Goal: Task Accomplishment & Management: Manage account settings

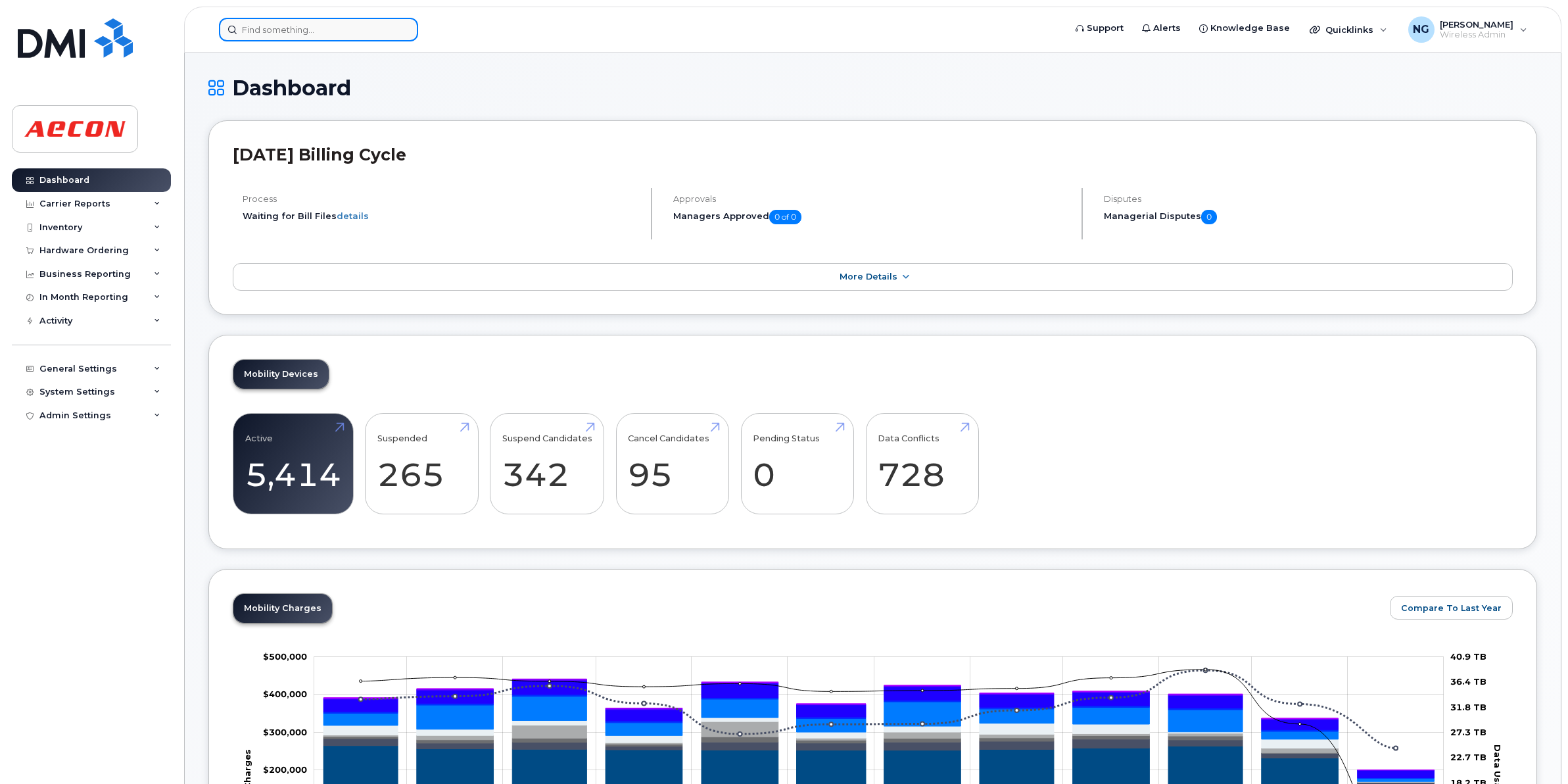
click at [290, 25] on input at bounding box center [318, 29] width 200 height 24
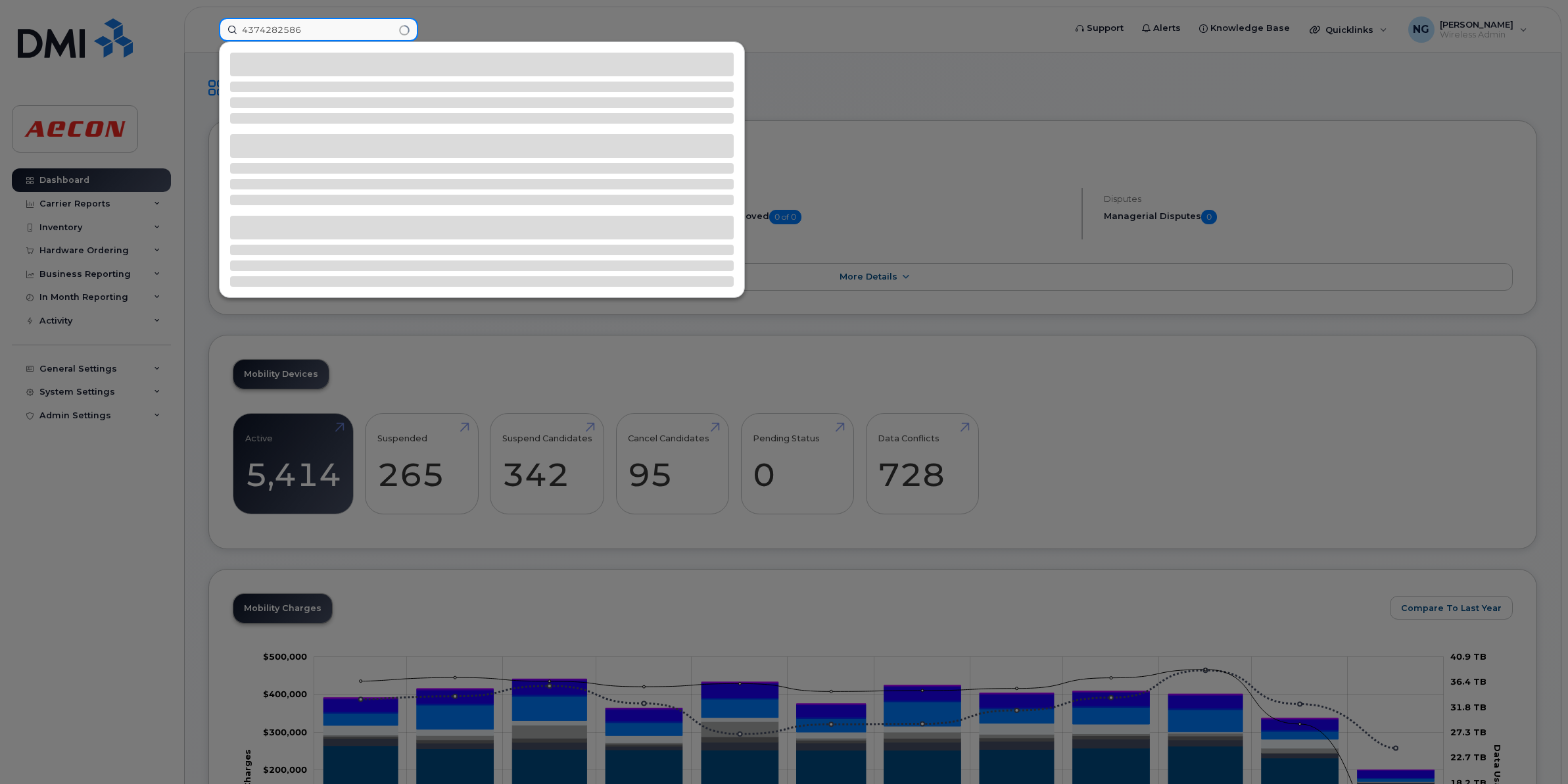
type input "4374282586"
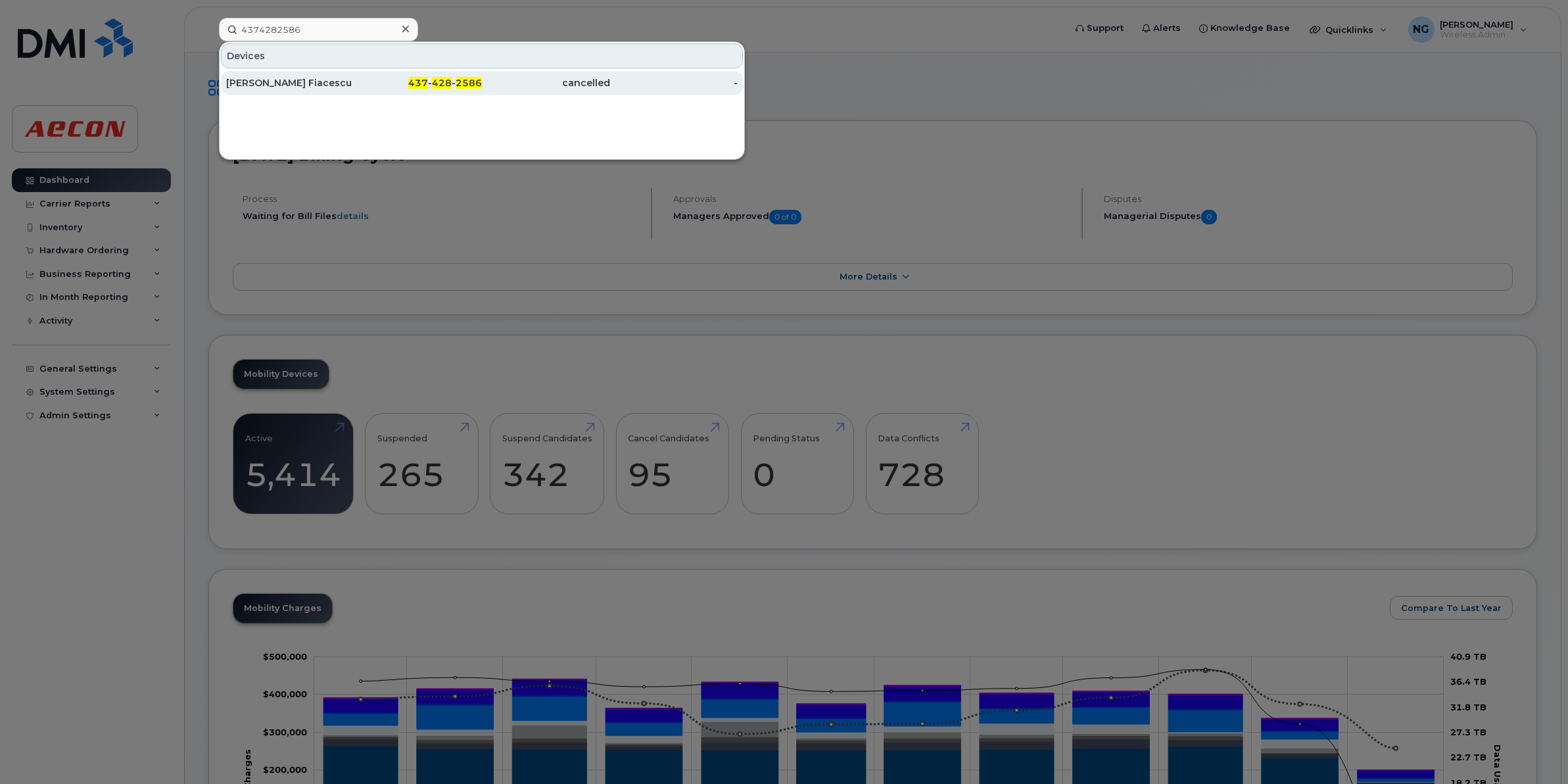
click at [461, 82] on span "2586" at bounding box center [468, 82] width 26 height 12
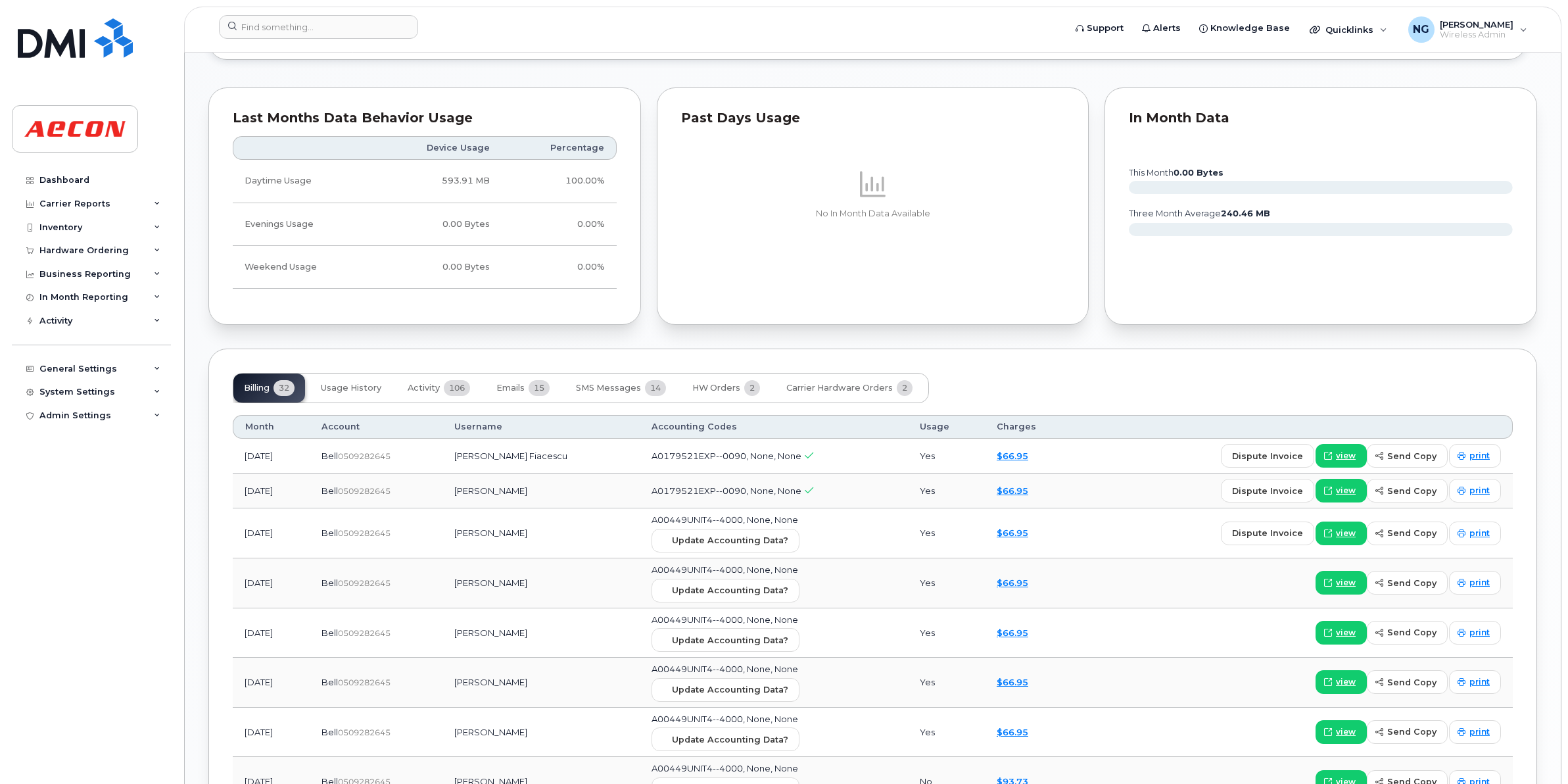
scroll to position [1233, 0]
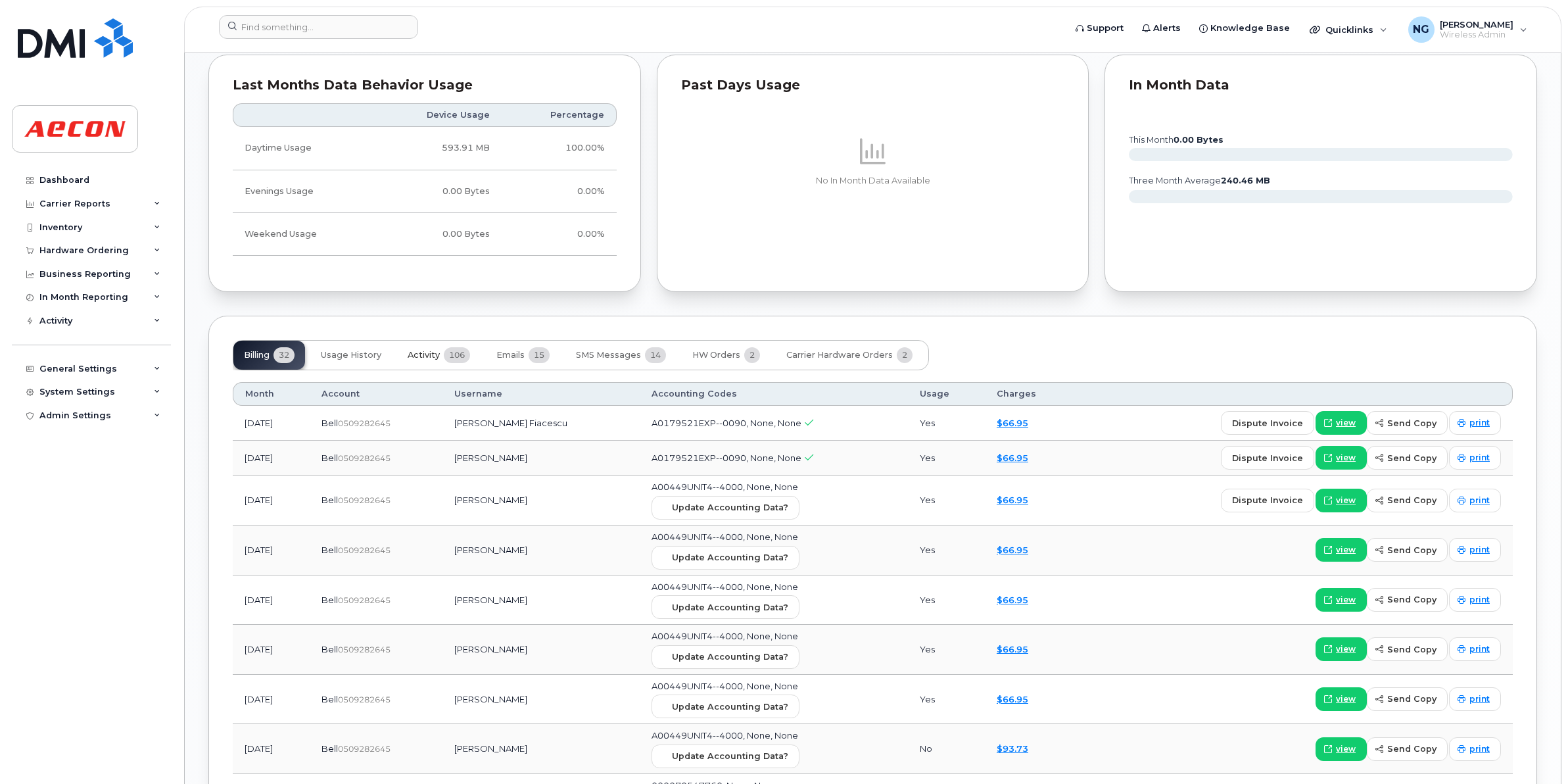
click at [452, 356] on span "106" at bounding box center [456, 355] width 26 height 16
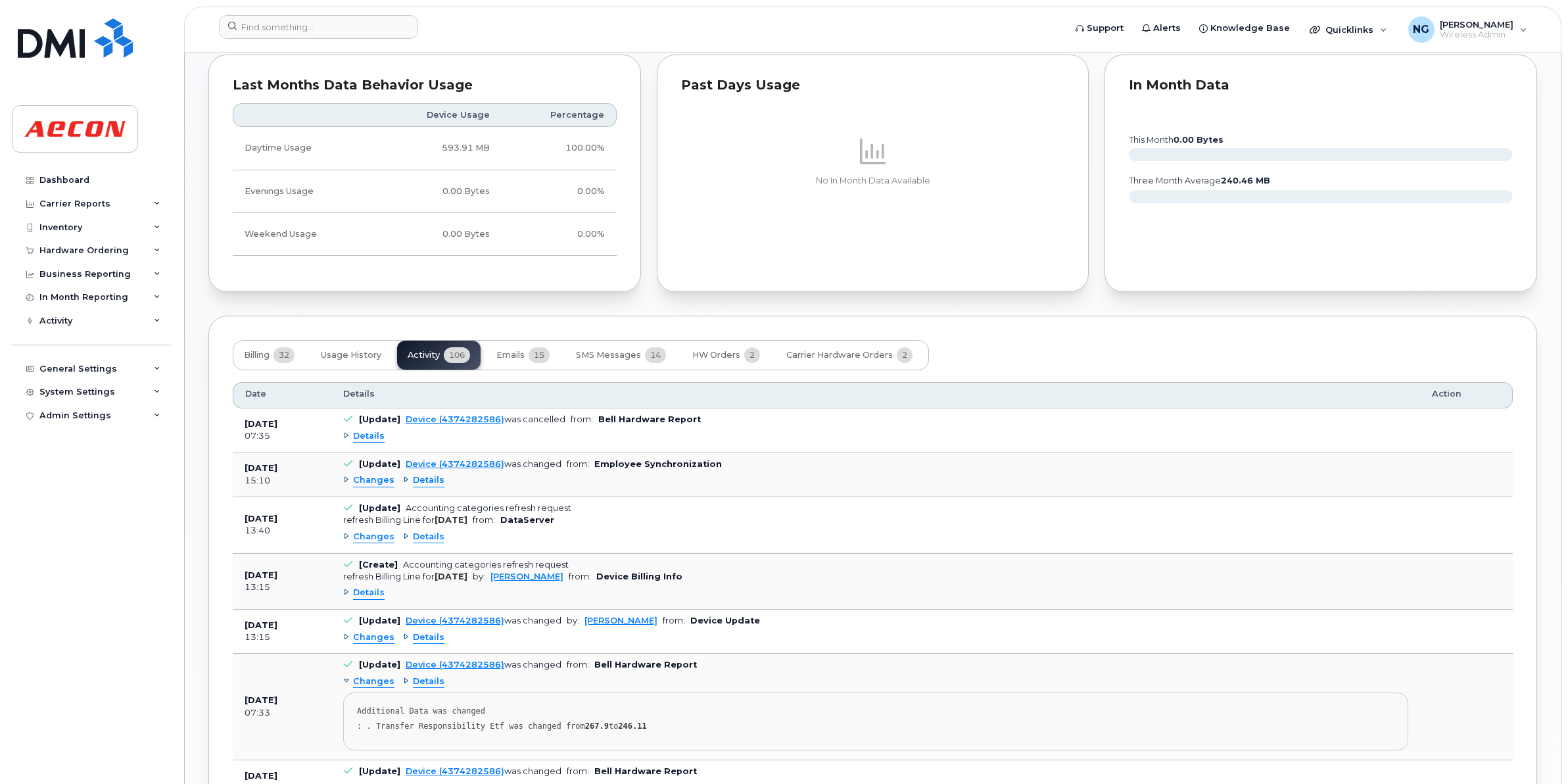
click at [386, 481] on span "Changes" at bounding box center [374, 481] width 41 height 13
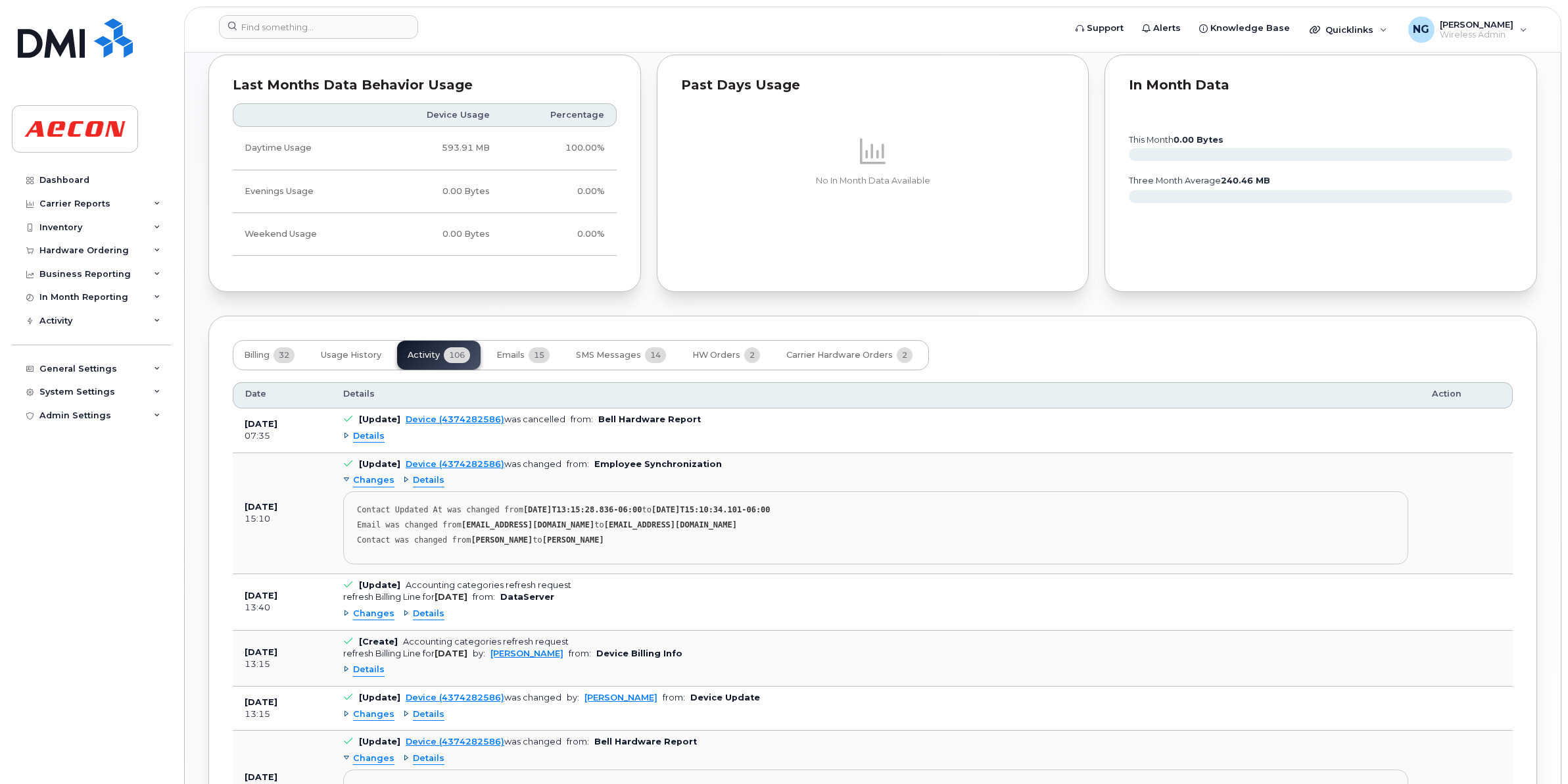
click at [369, 708] on td "[Update] Device (4374282586) was changed by: Nicole Guida from: Device Update C…" at bounding box center [875, 709] width 1089 height 44
drag, startPoint x: 369, startPoint y: 708, endPoint x: 366, endPoint y: 718, distance: 10.4
click at [366, 718] on span "Changes" at bounding box center [374, 714] width 41 height 13
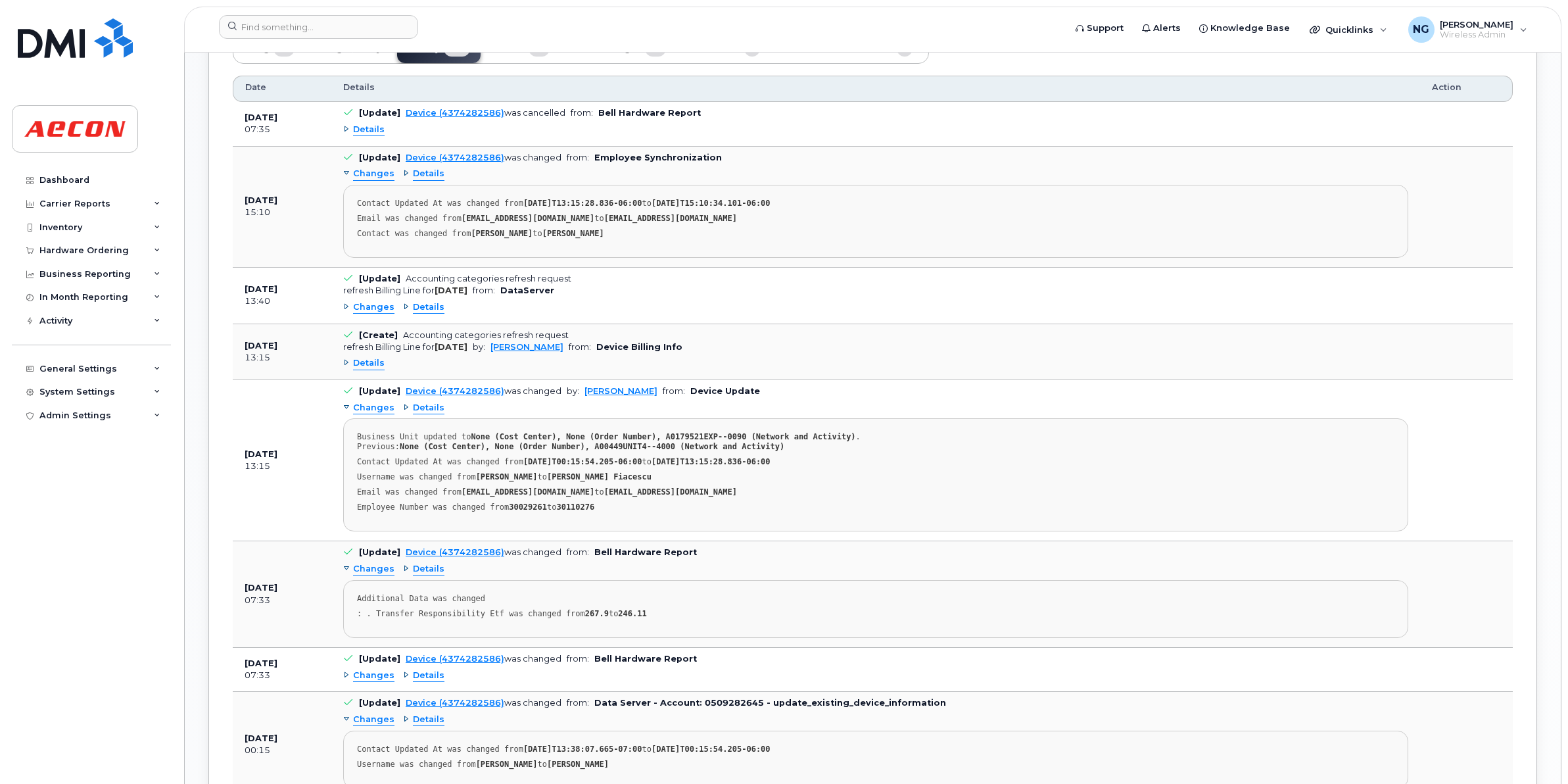
scroll to position [1562, 0]
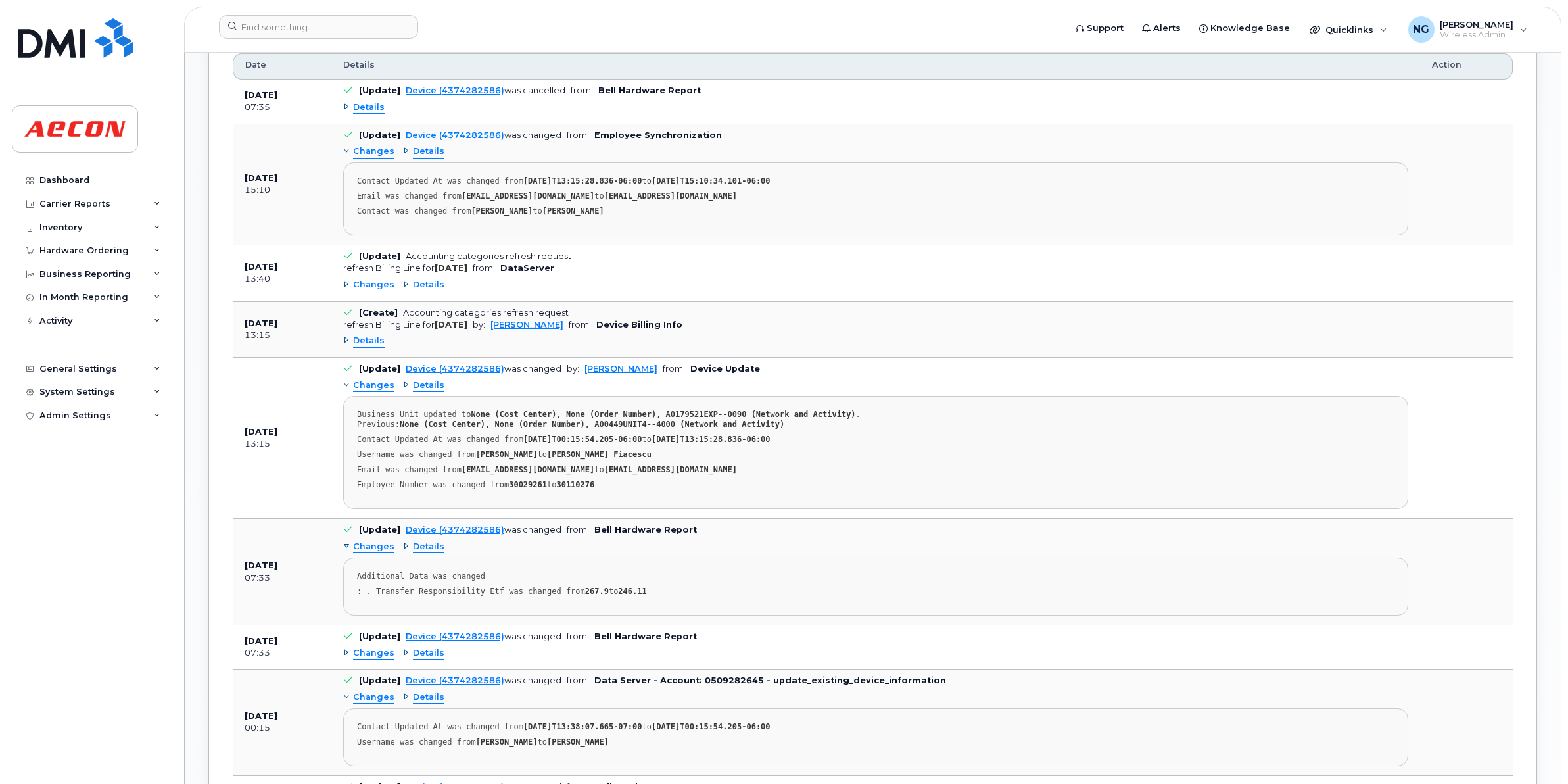
click at [360, 660] on span "Changes" at bounding box center [374, 653] width 41 height 13
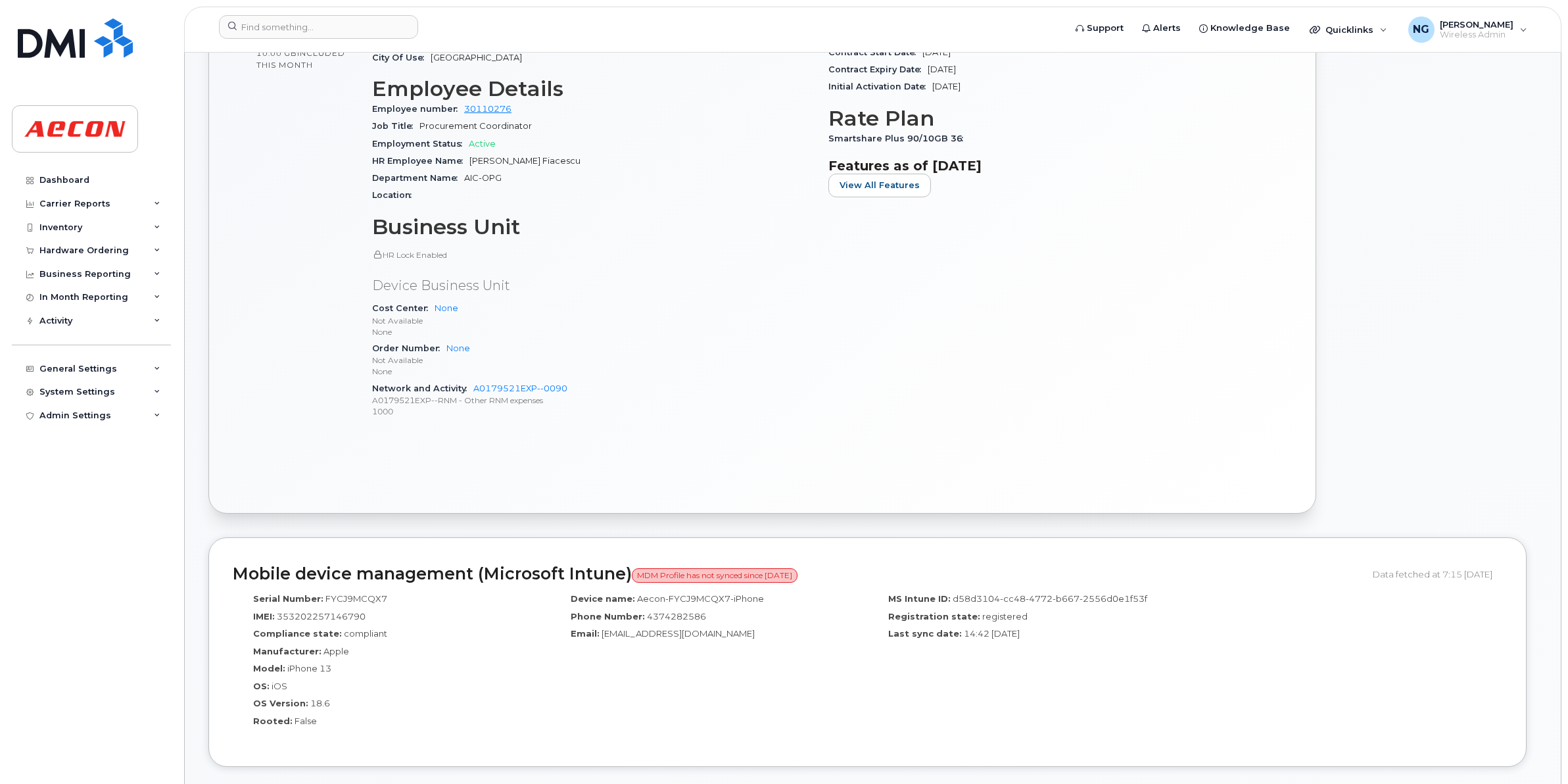
scroll to position [0, 0]
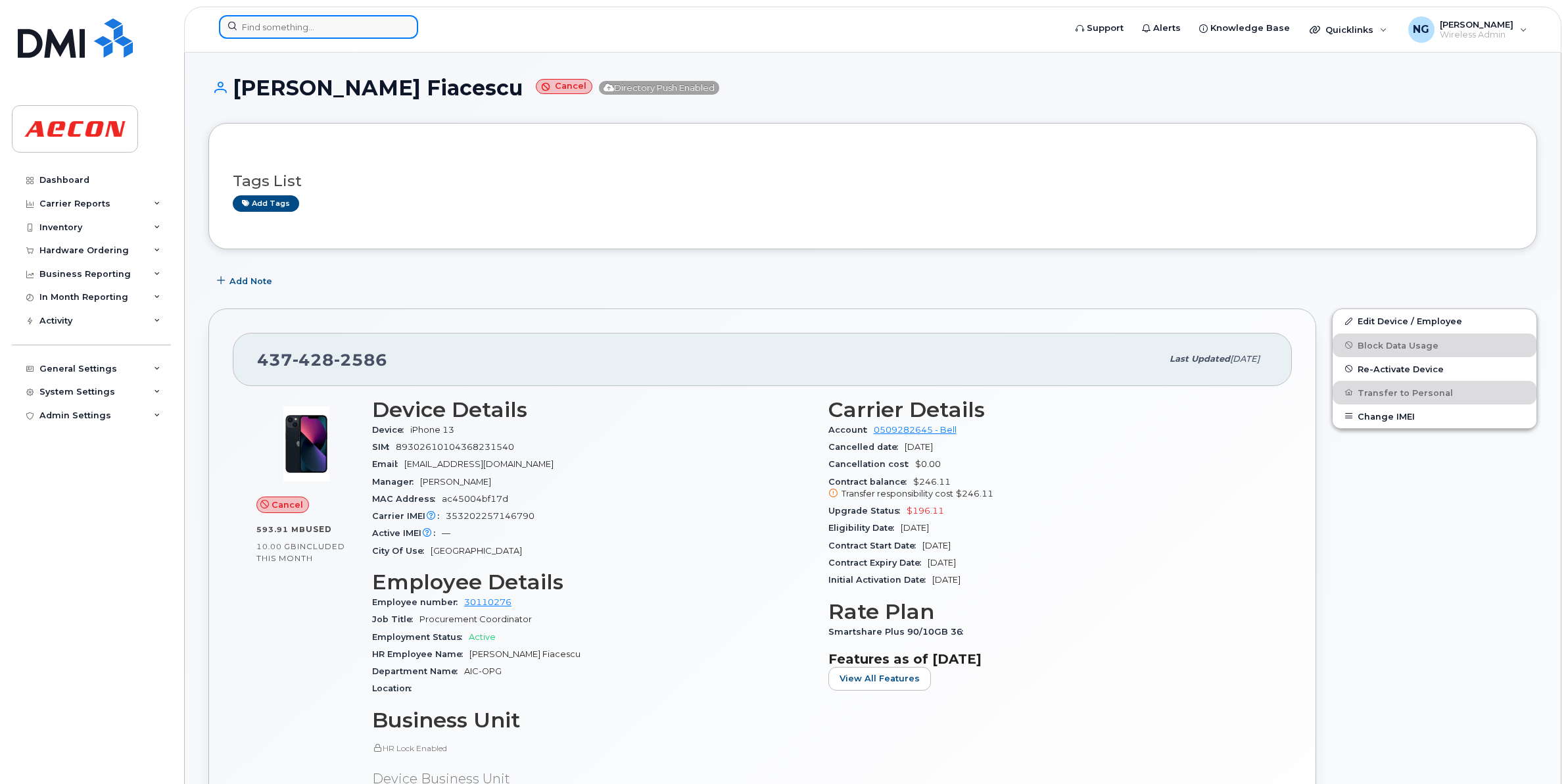
drag, startPoint x: 303, startPoint y: 27, endPoint x: 362, endPoint y: 24, distance: 59.1
click at [303, 27] on input at bounding box center [318, 27] width 200 height 24
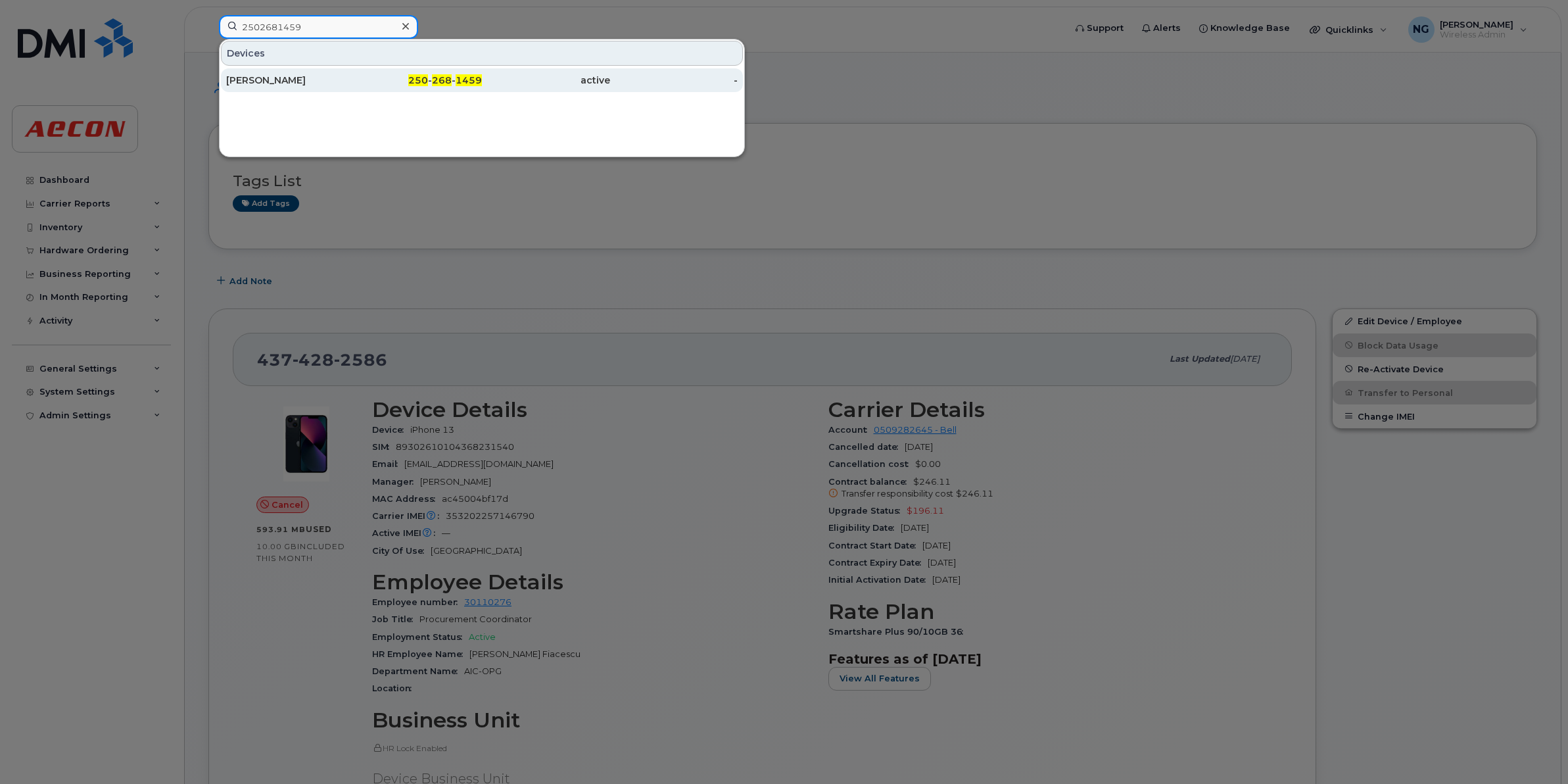
type input "2502681459"
click at [462, 80] on span "1459" at bounding box center [468, 80] width 26 height 12
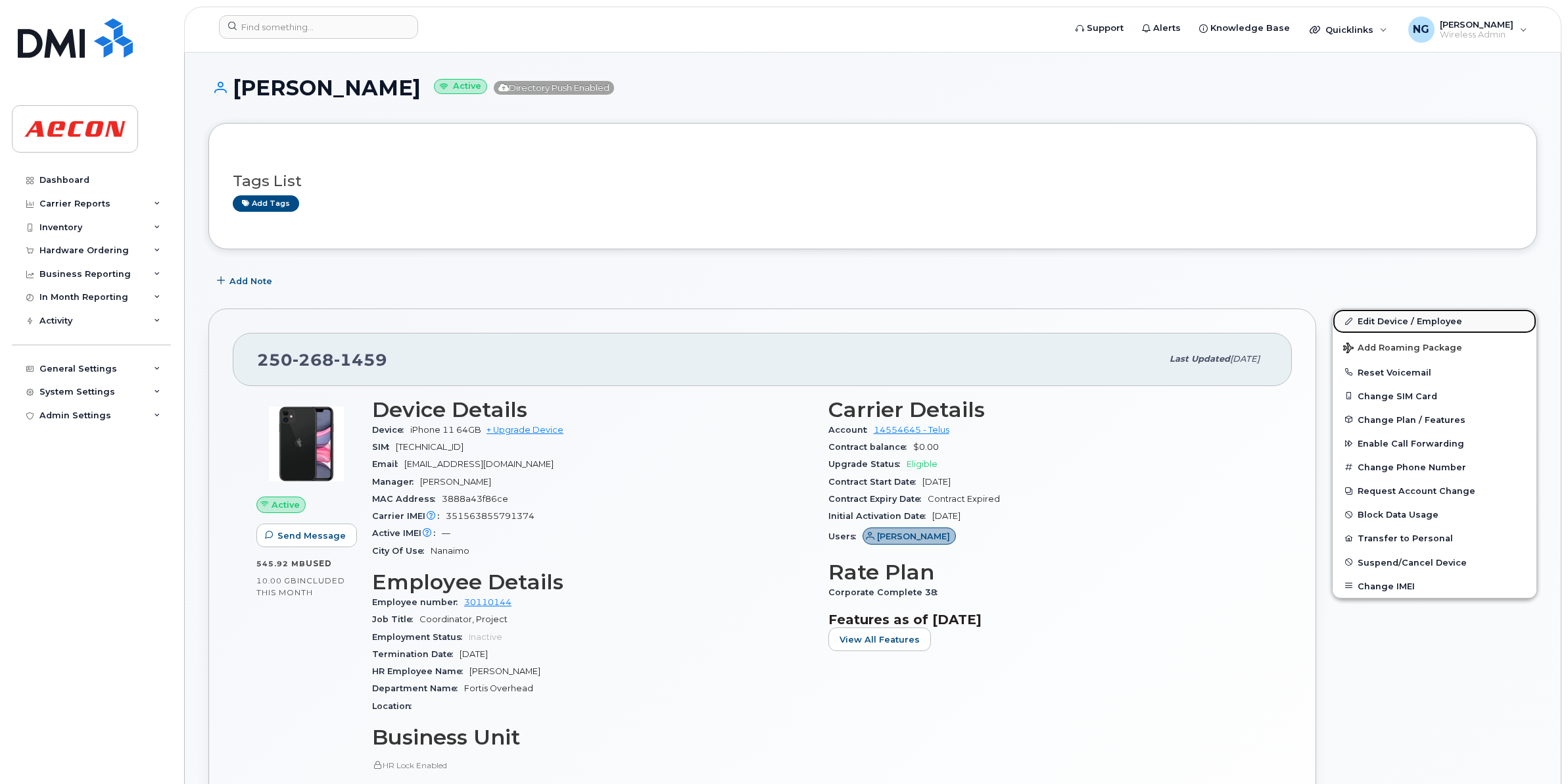
click at [1417, 316] on link "Edit Device / Employee" at bounding box center [1434, 321] width 204 height 24
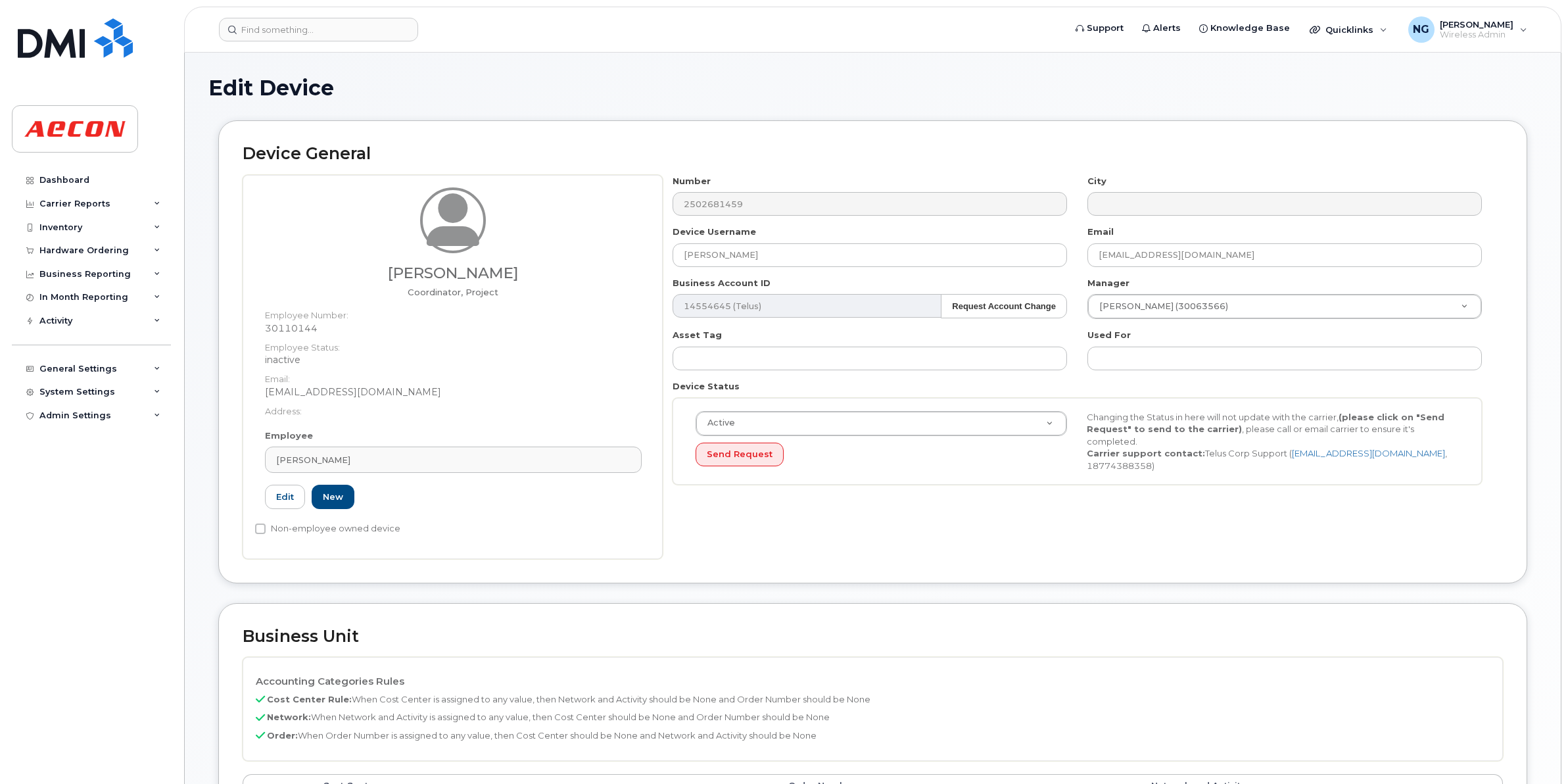
scroll to position [82, 0]
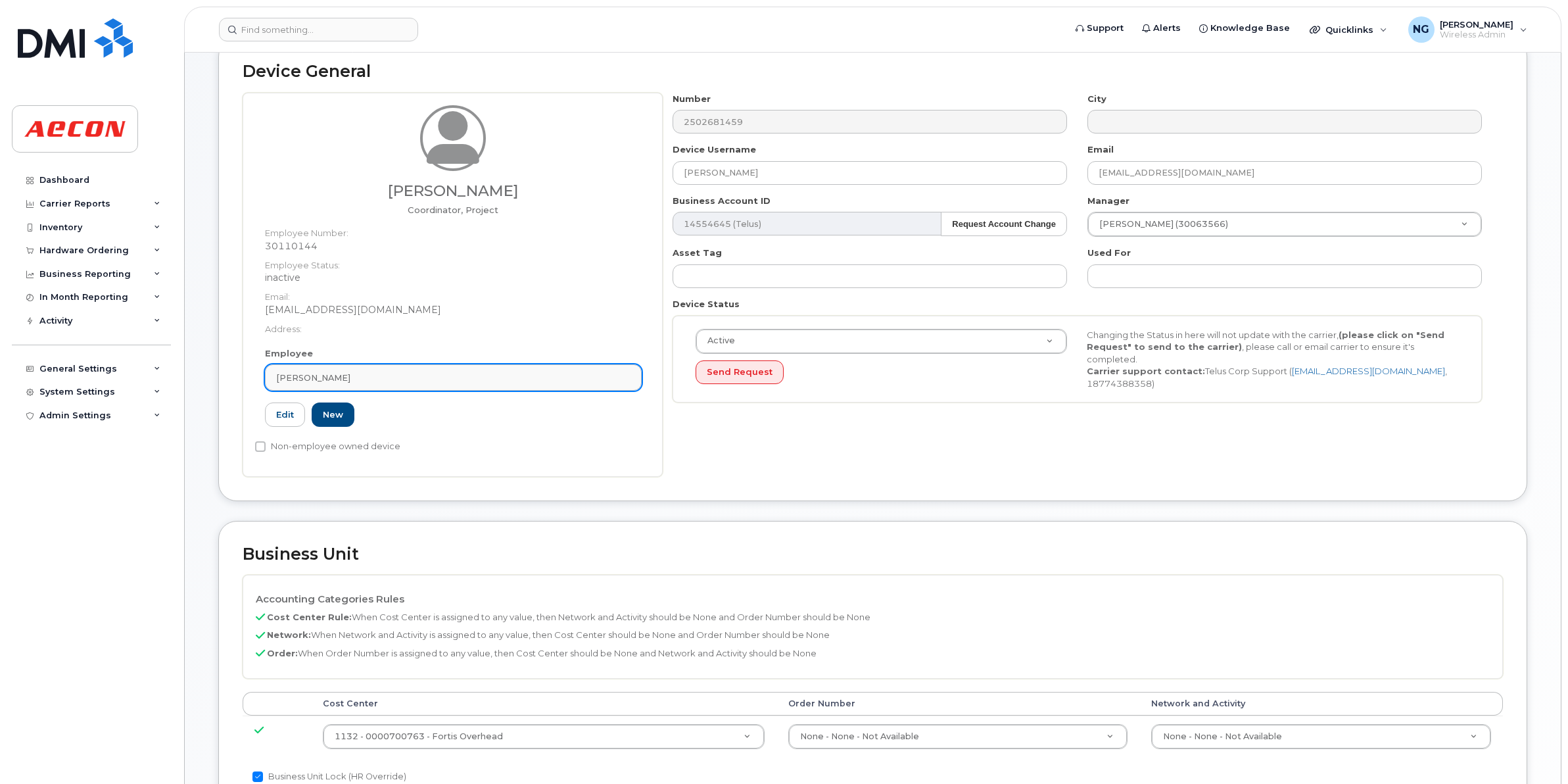
click at [497, 376] on div "[PERSON_NAME]" at bounding box center [453, 378] width 354 height 13
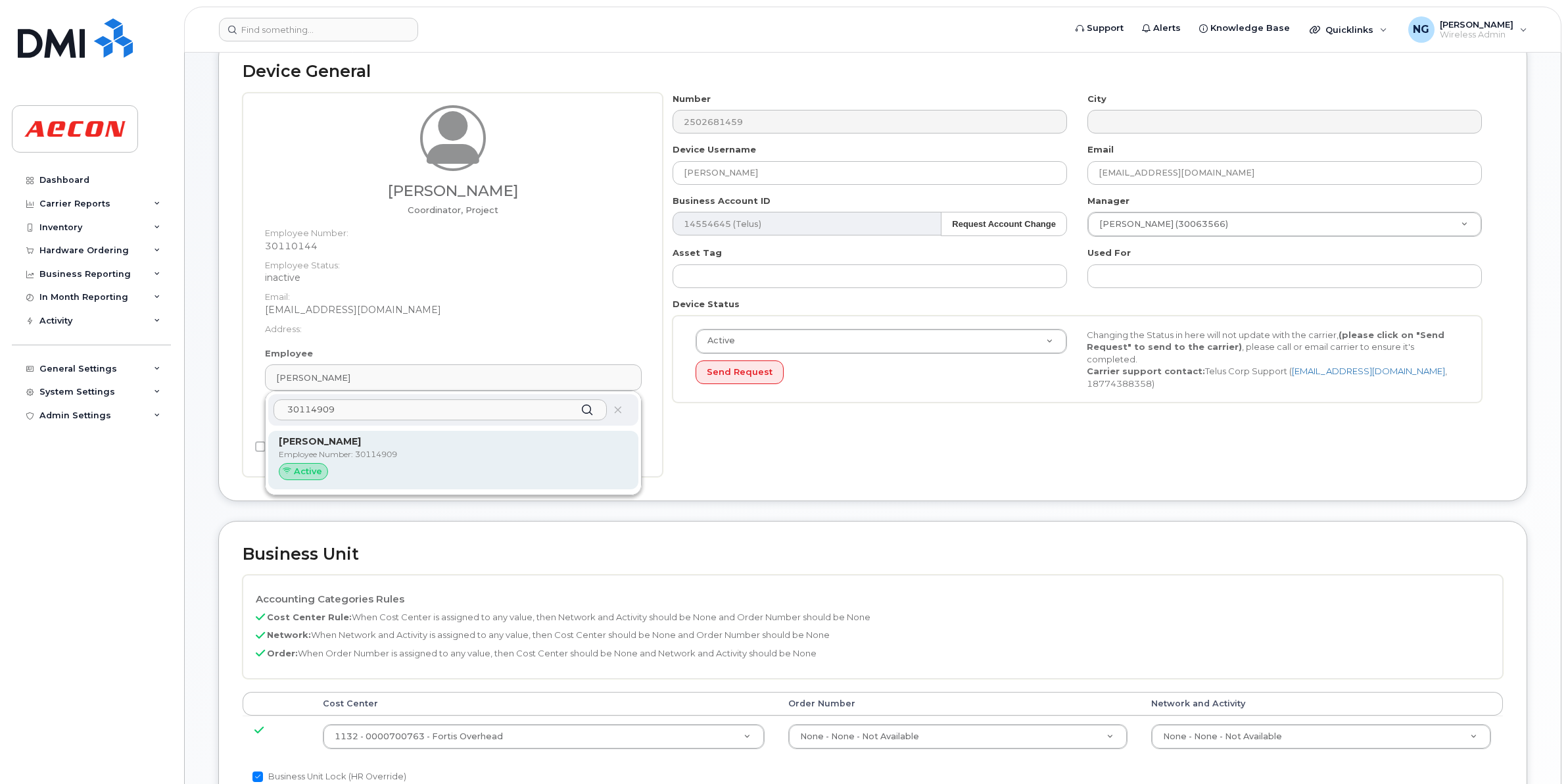
type input "30114909"
click at [566, 448] on div "Xi Rui Employee Number: 30114909 Active" at bounding box center [453, 460] width 349 height 51
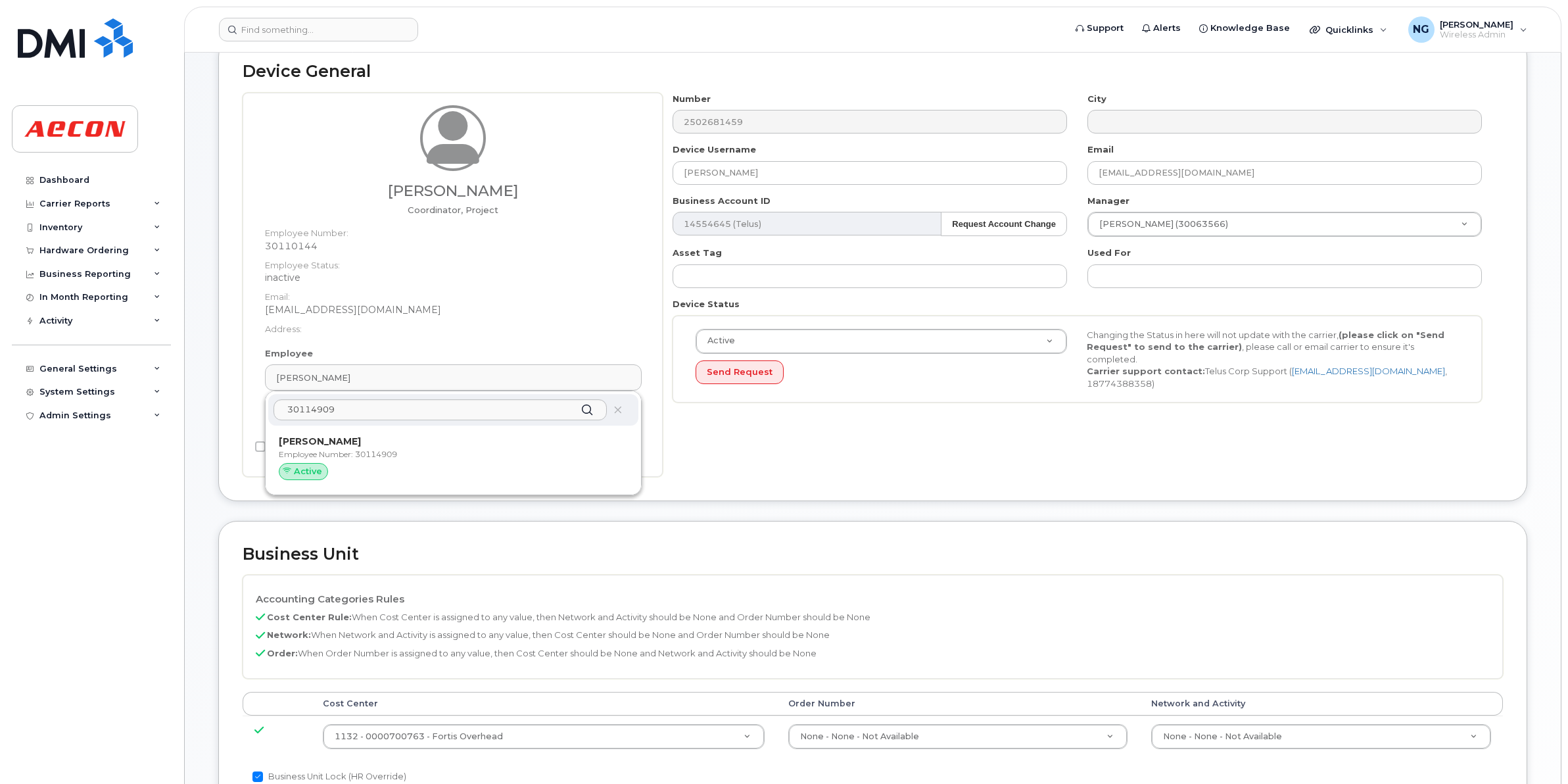
type input "30114909"
type input "Xi Rui"
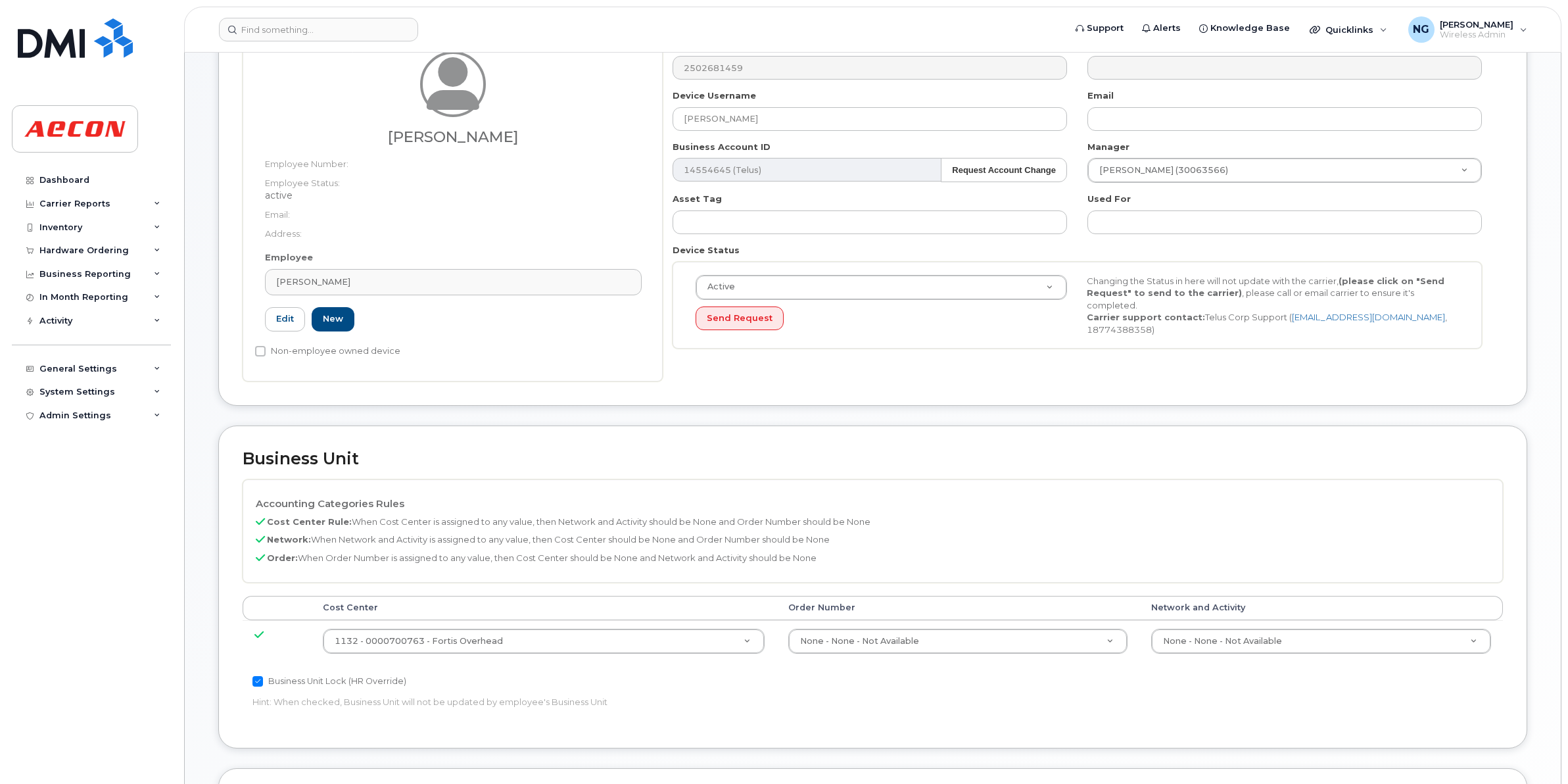
scroll to position [165, 0]
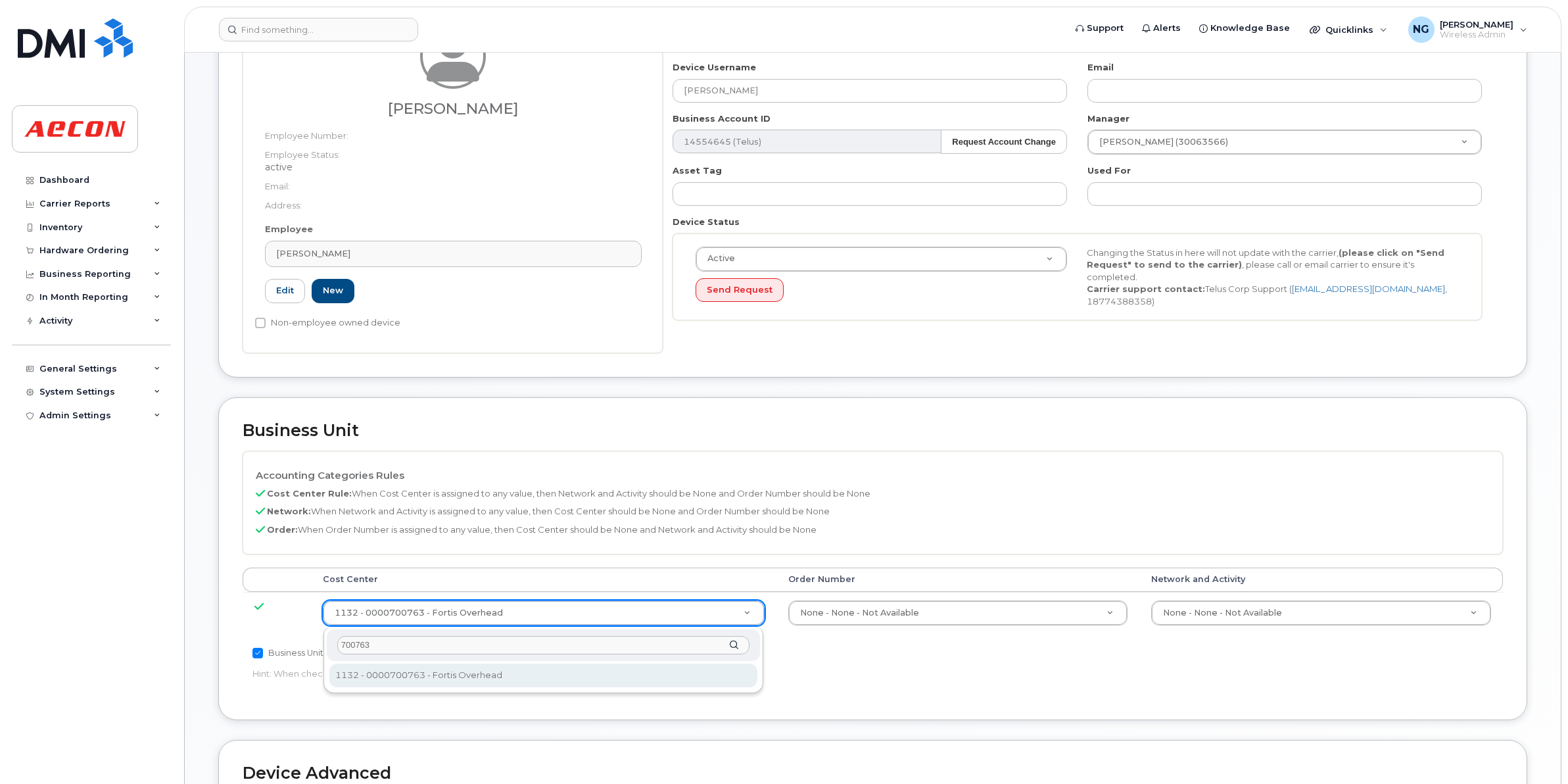
type input "700763"
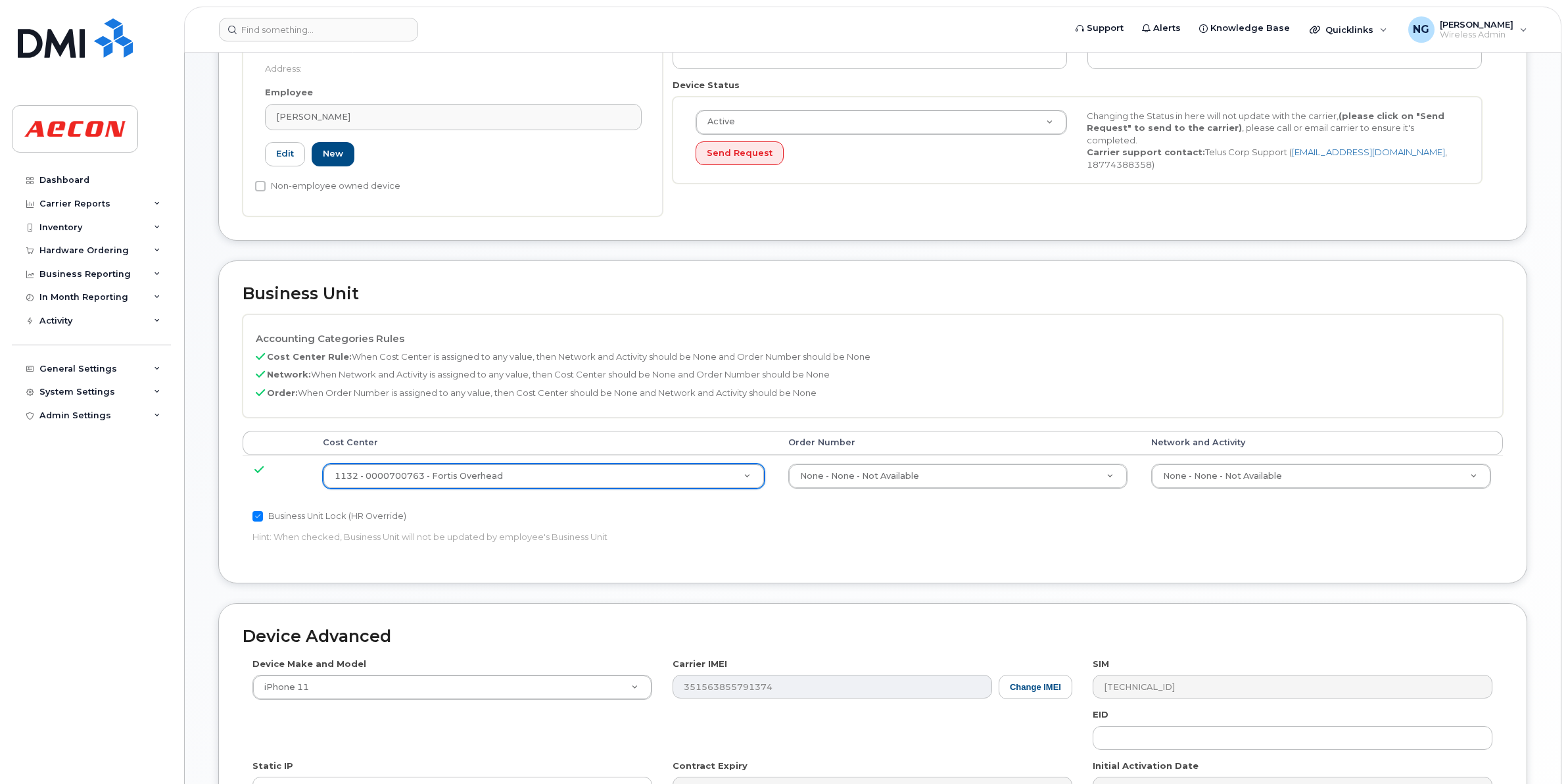
scroll to position [515, 0]
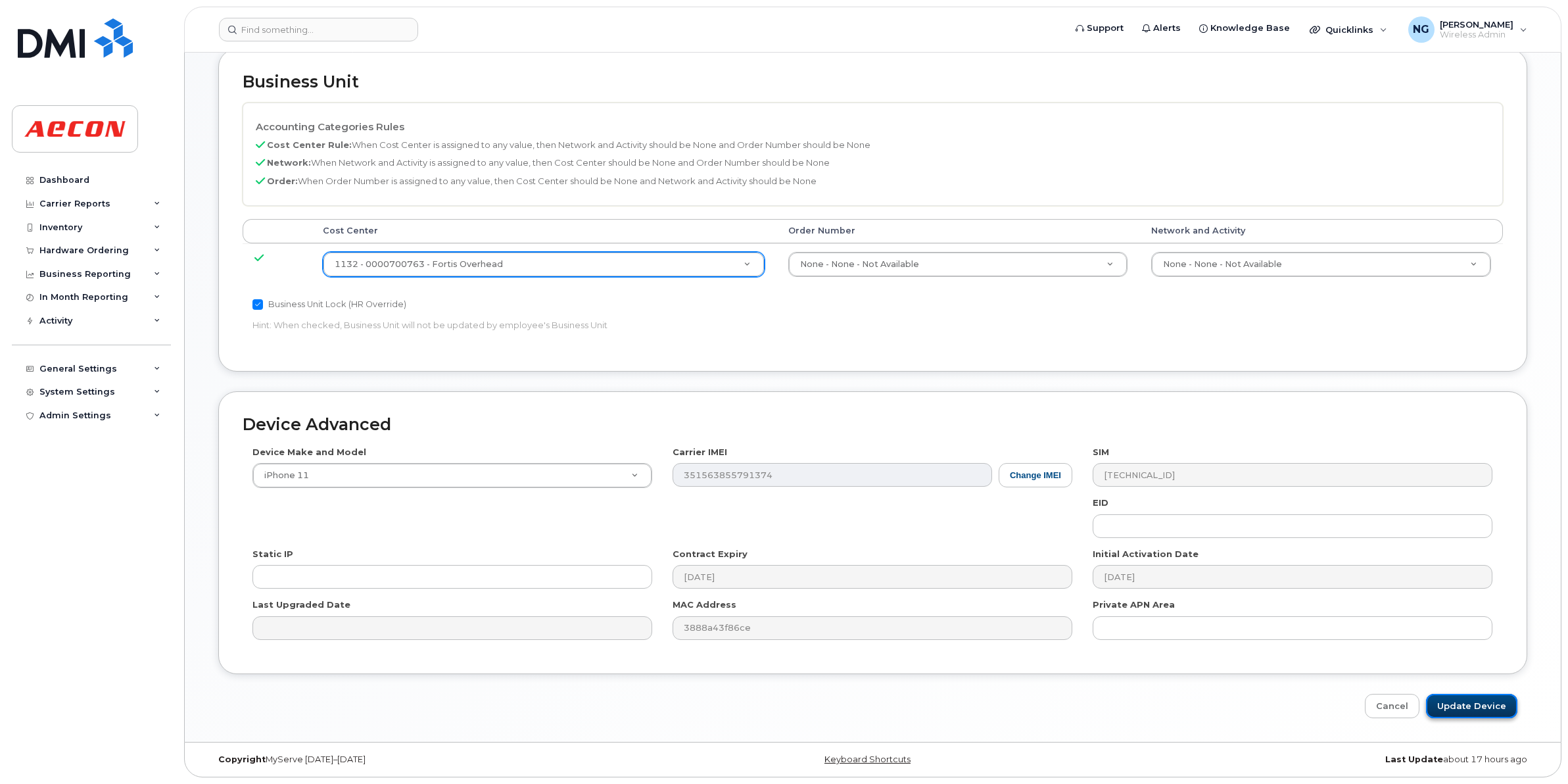
click at [1500, 698] on input "Update Device" at bounding box center [1471, 706] width 91 height 25
type input "Saving..."
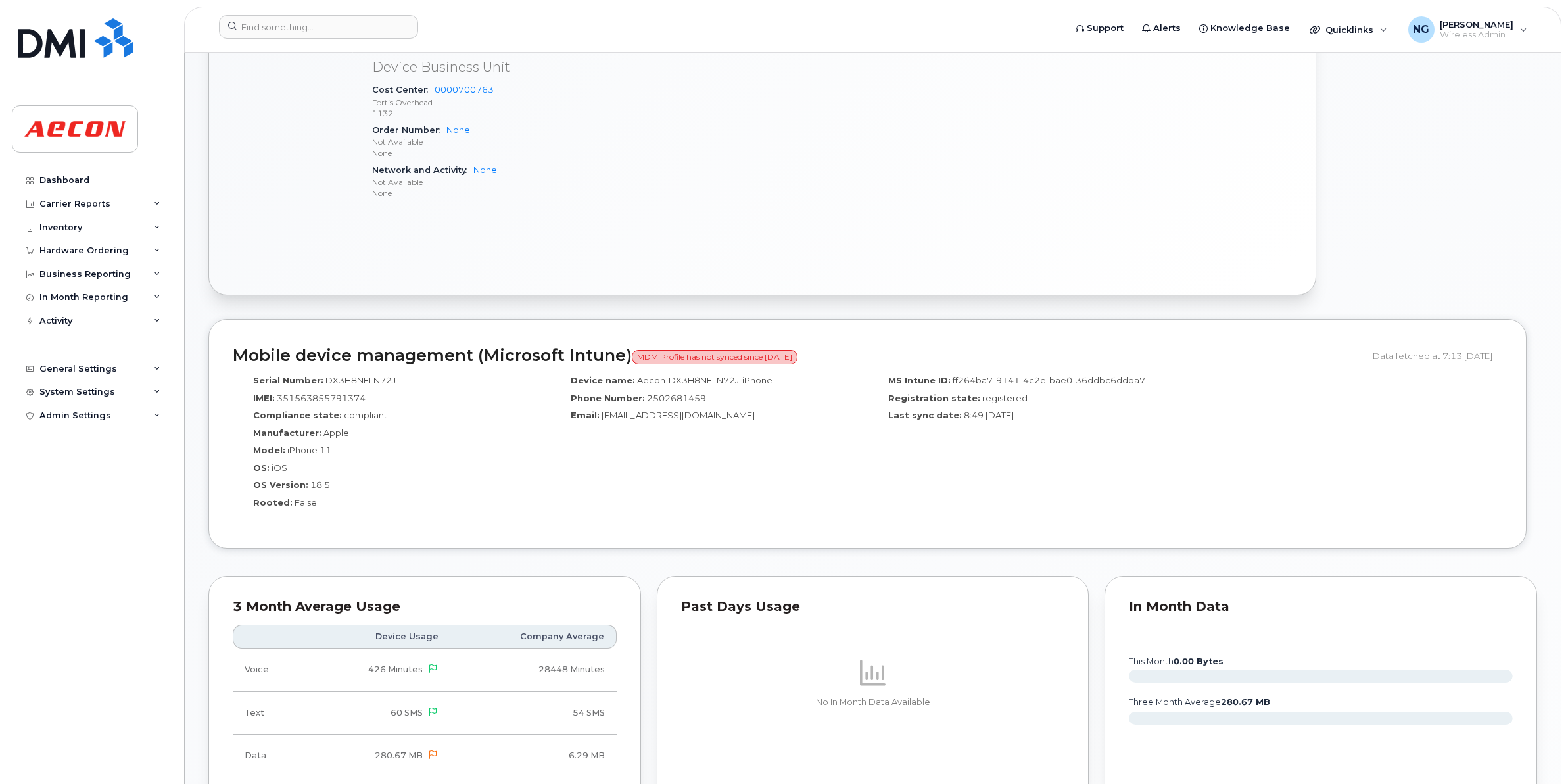
scroll to position [493, 0]
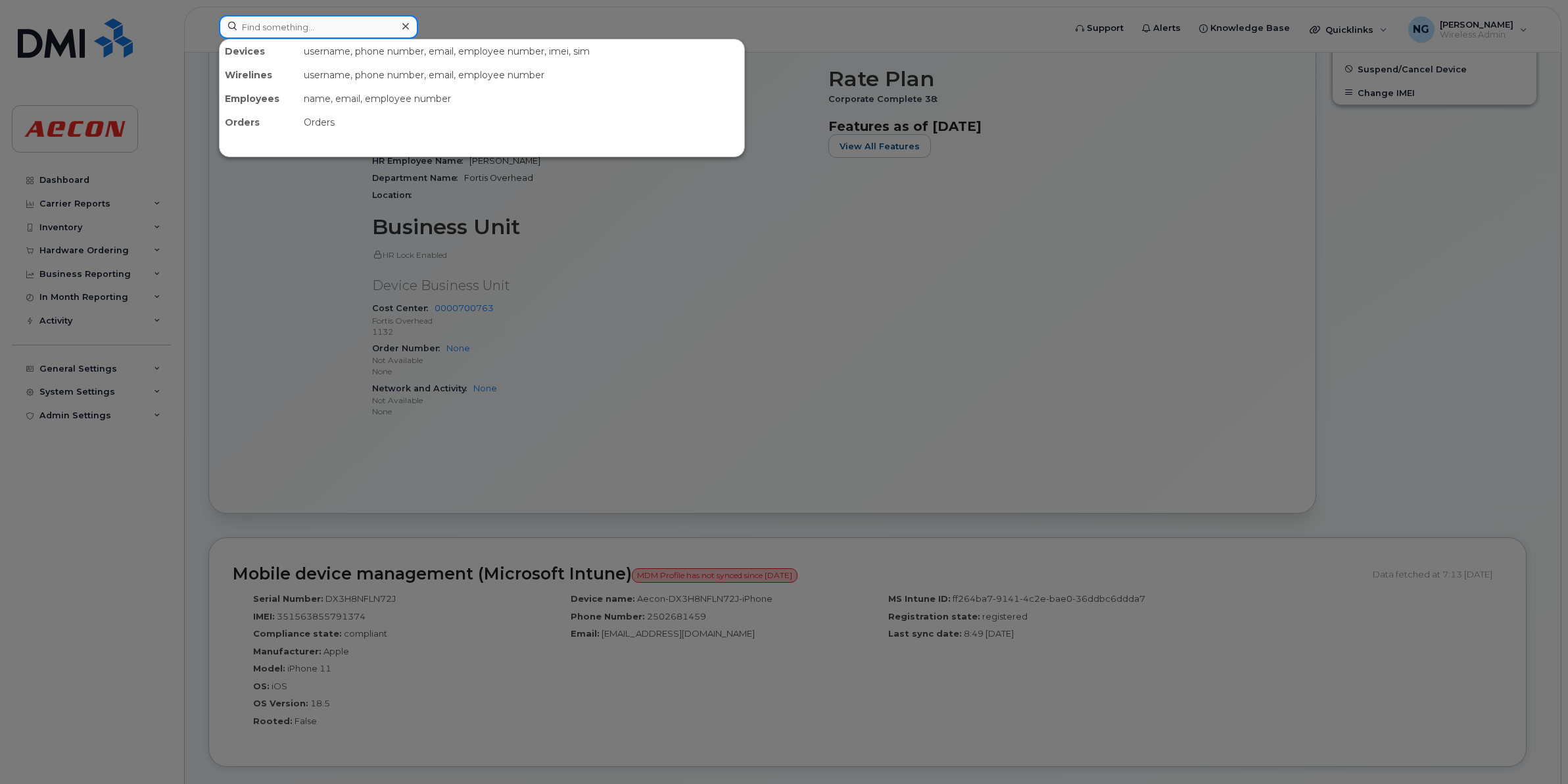
click at [355, 36] on input at bounding box center [318, 27] width 200 height 24
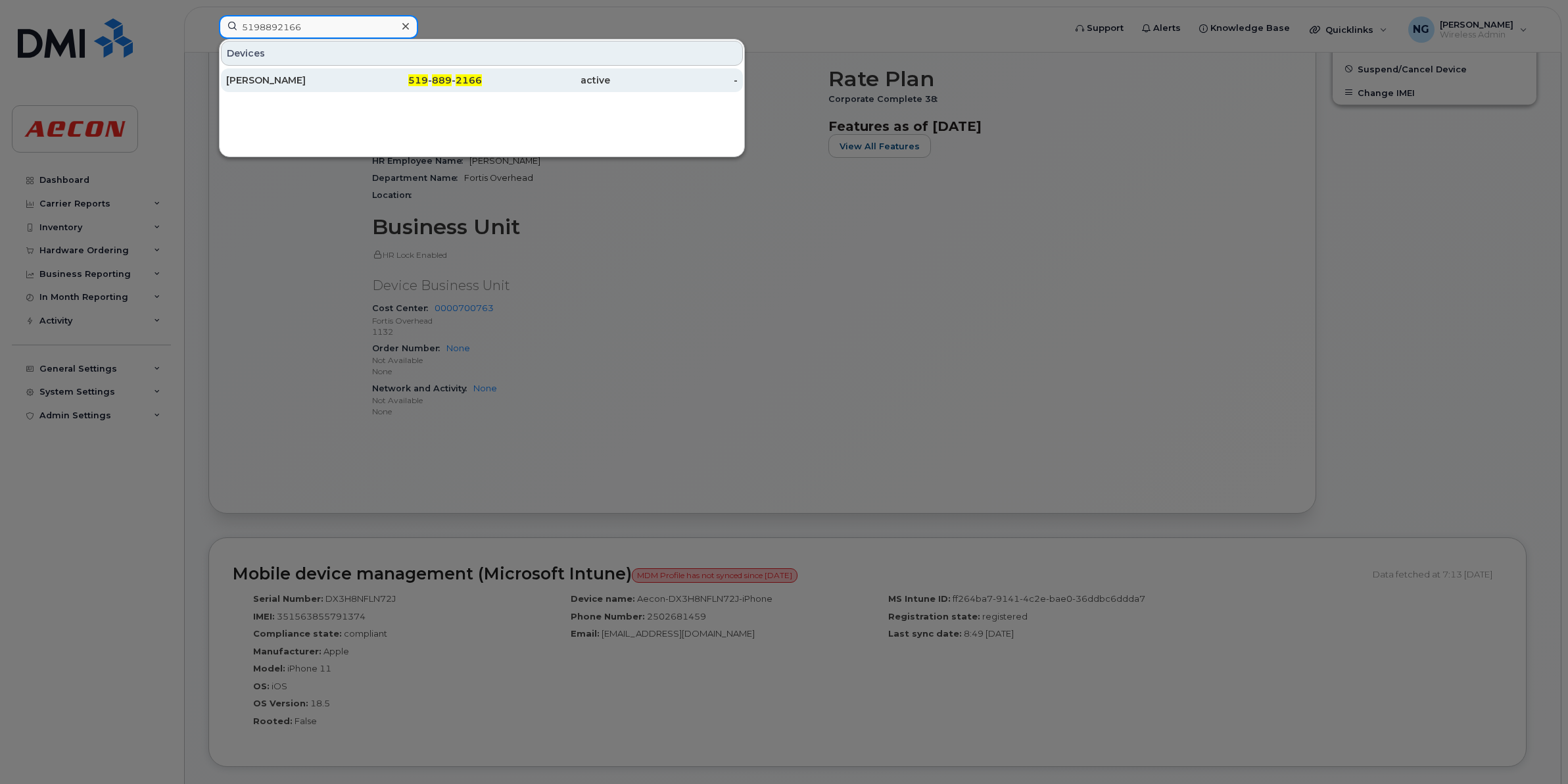
type input "5198892166"
click at [437, 75] on span "889" at bounding box center [441, 80] width 20 height 12
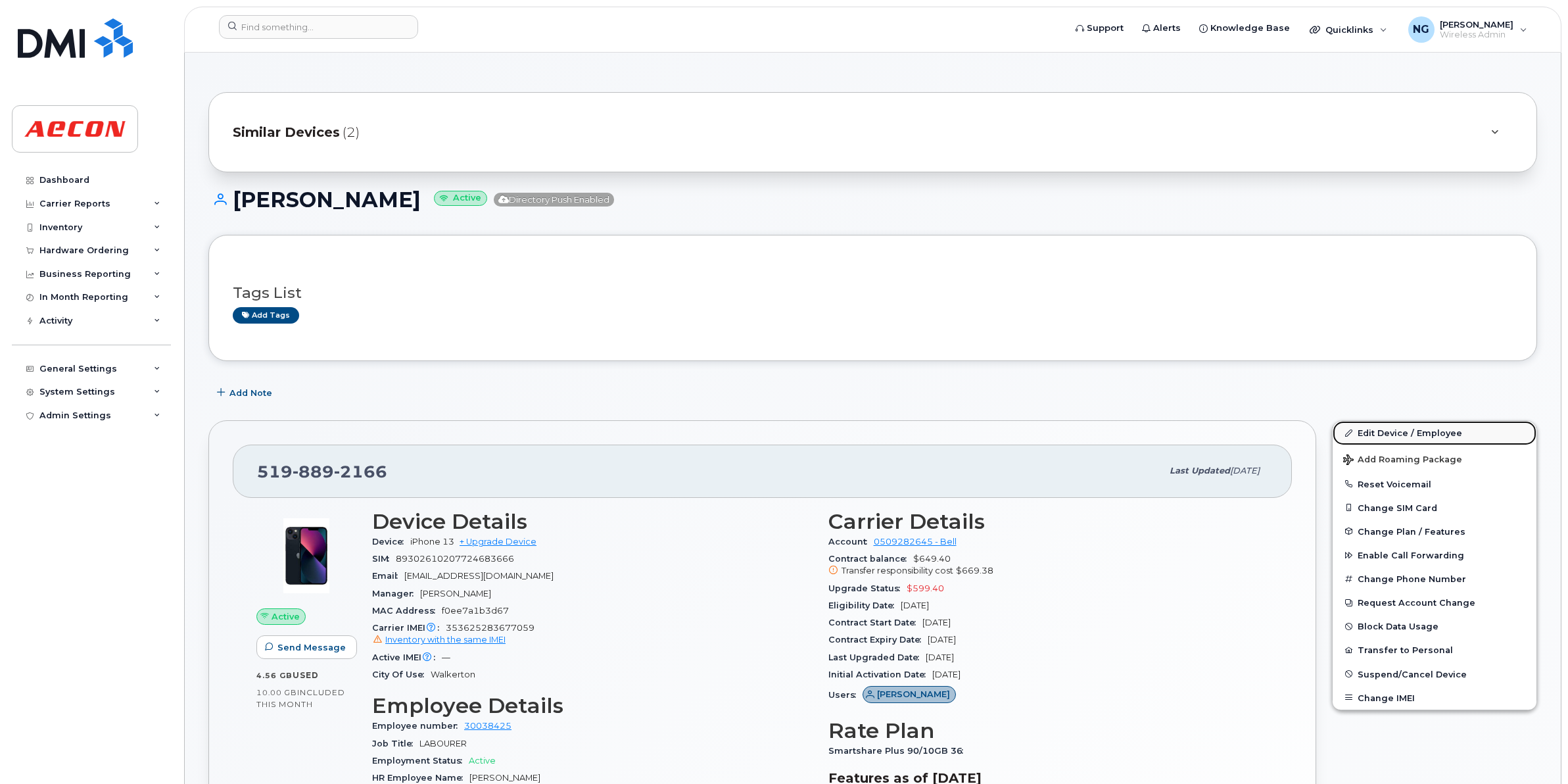
click at [1425, 436] on link "Edit Device / Employee" at bounding box center [1434, 432] width 204 height 24
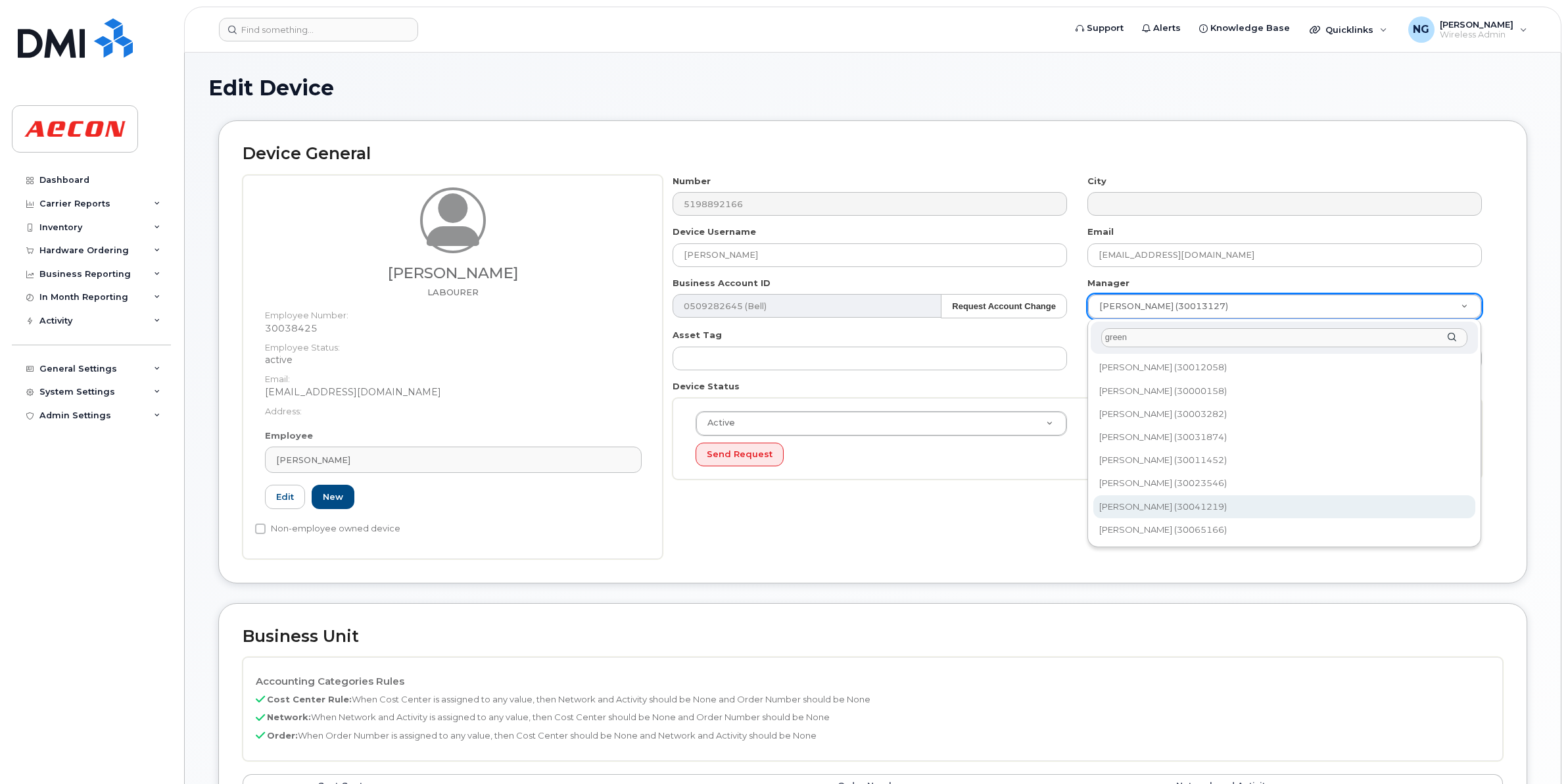
type input "green"
type input "558483"
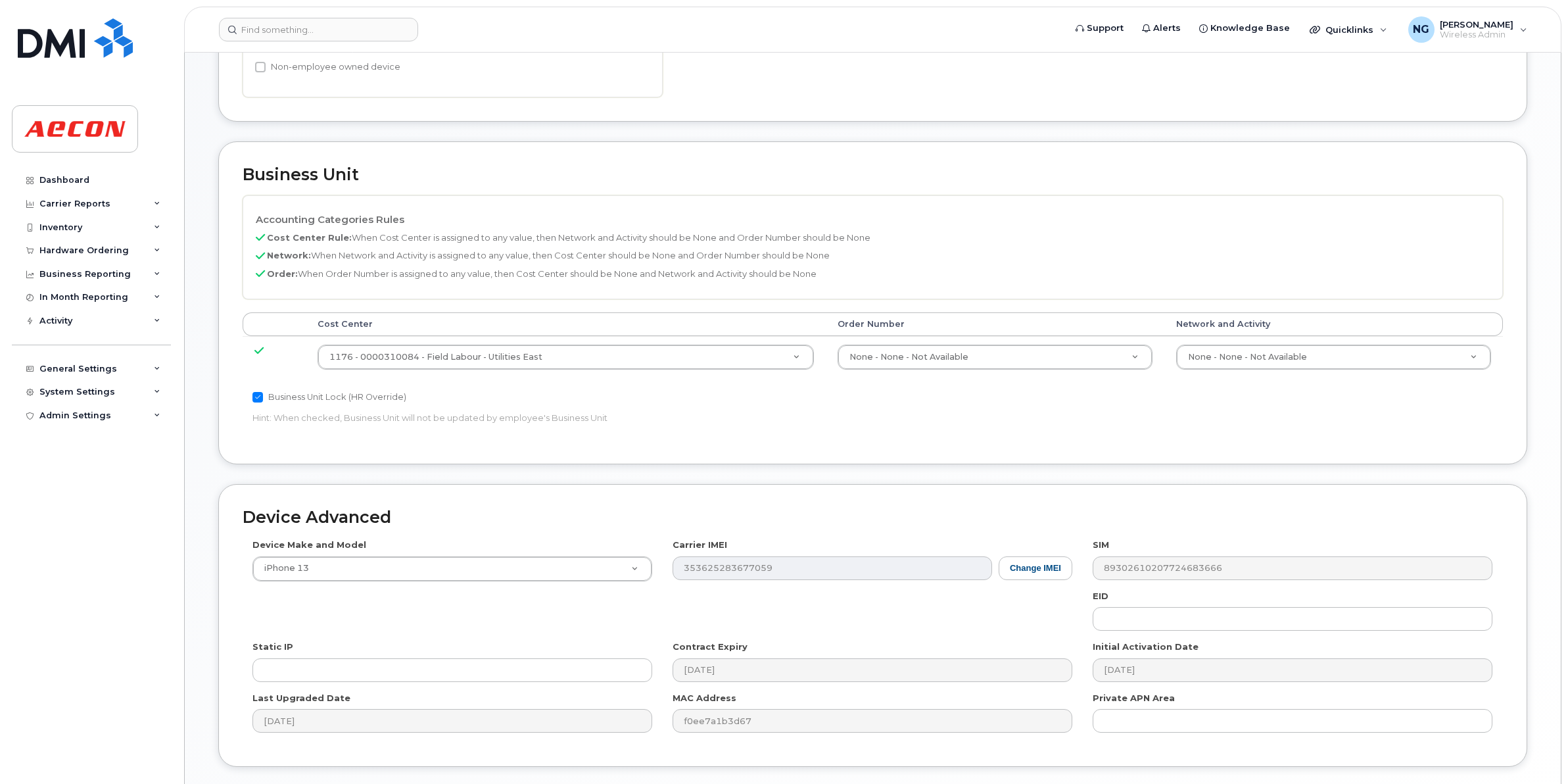
scroll to position [557, 0]
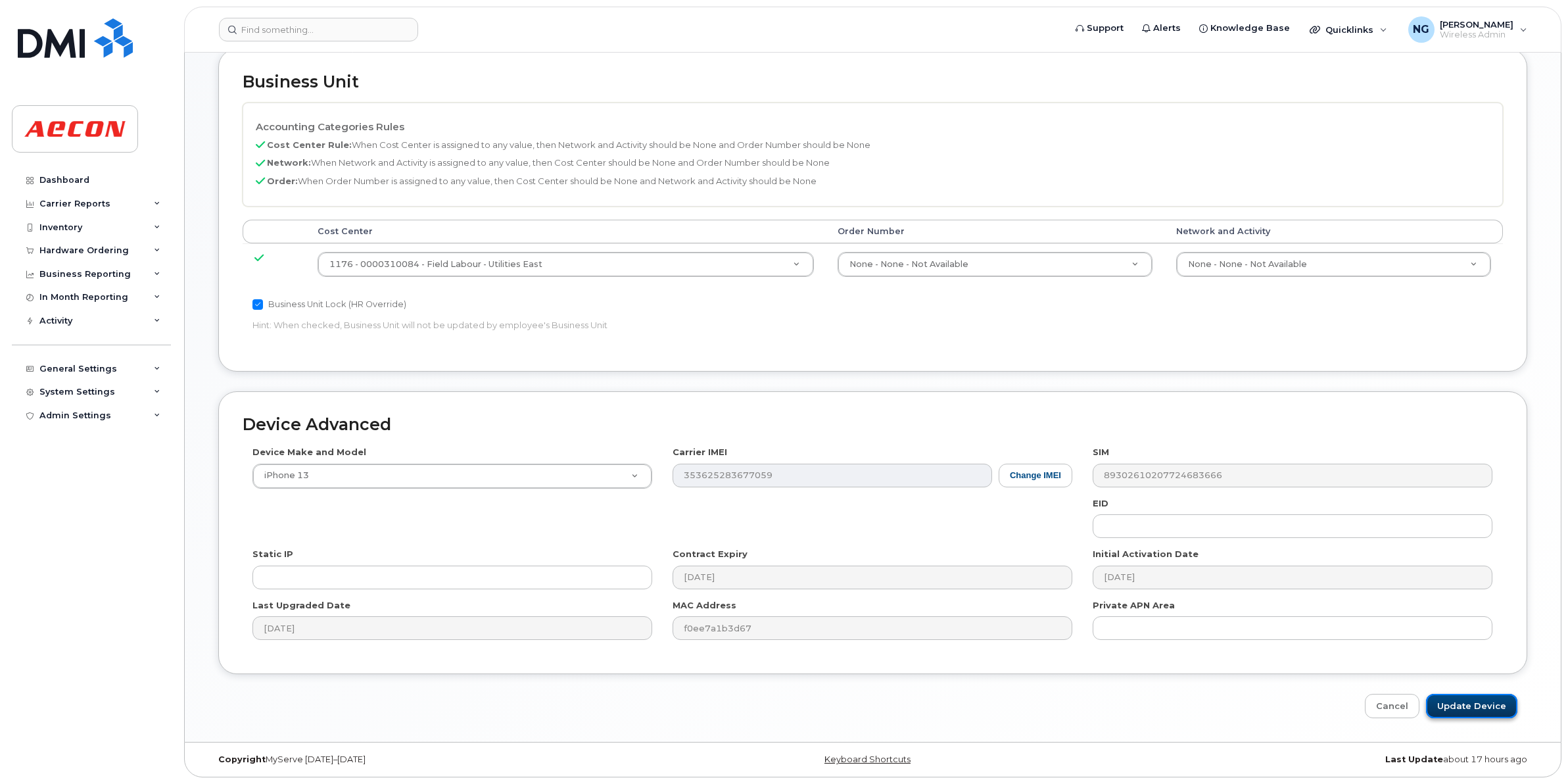
click at [1486, 706] on input "Update Device" at bounding box center [1471, 706] width 91 height 25
type input "Update Device"
click at [79, 186] on link "Dashboard" at bounding box center [91, 181] width 159 height 24
drag, startPoint x: 82, startPoint y: 179, endPoint x: 139, endPoint y: 188, distance: 57.7
click at [83, 179] on div "Dashboard" at bounding box center [64, 180] width 50 height 10
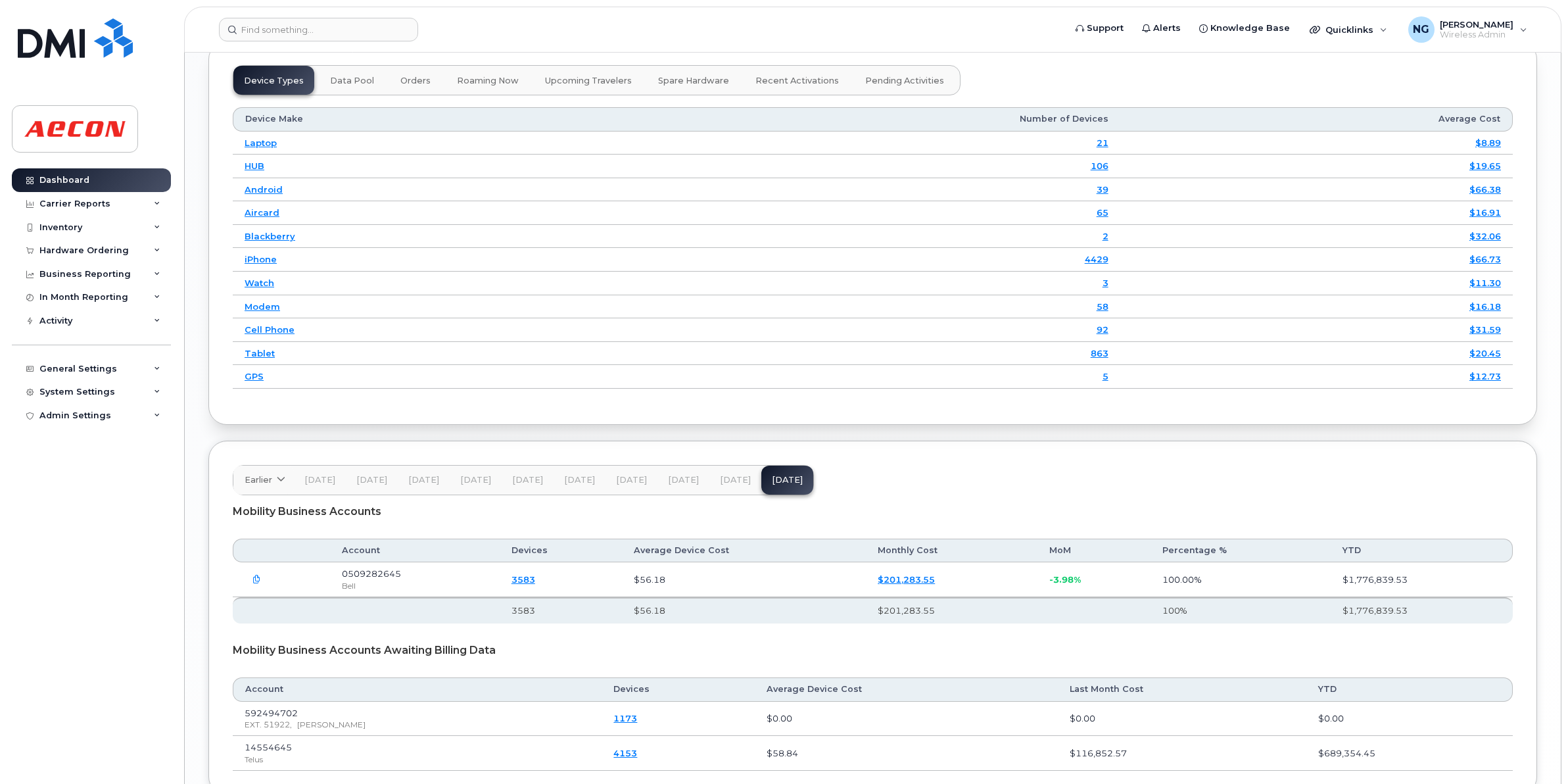
scroll to position [1694, 0]
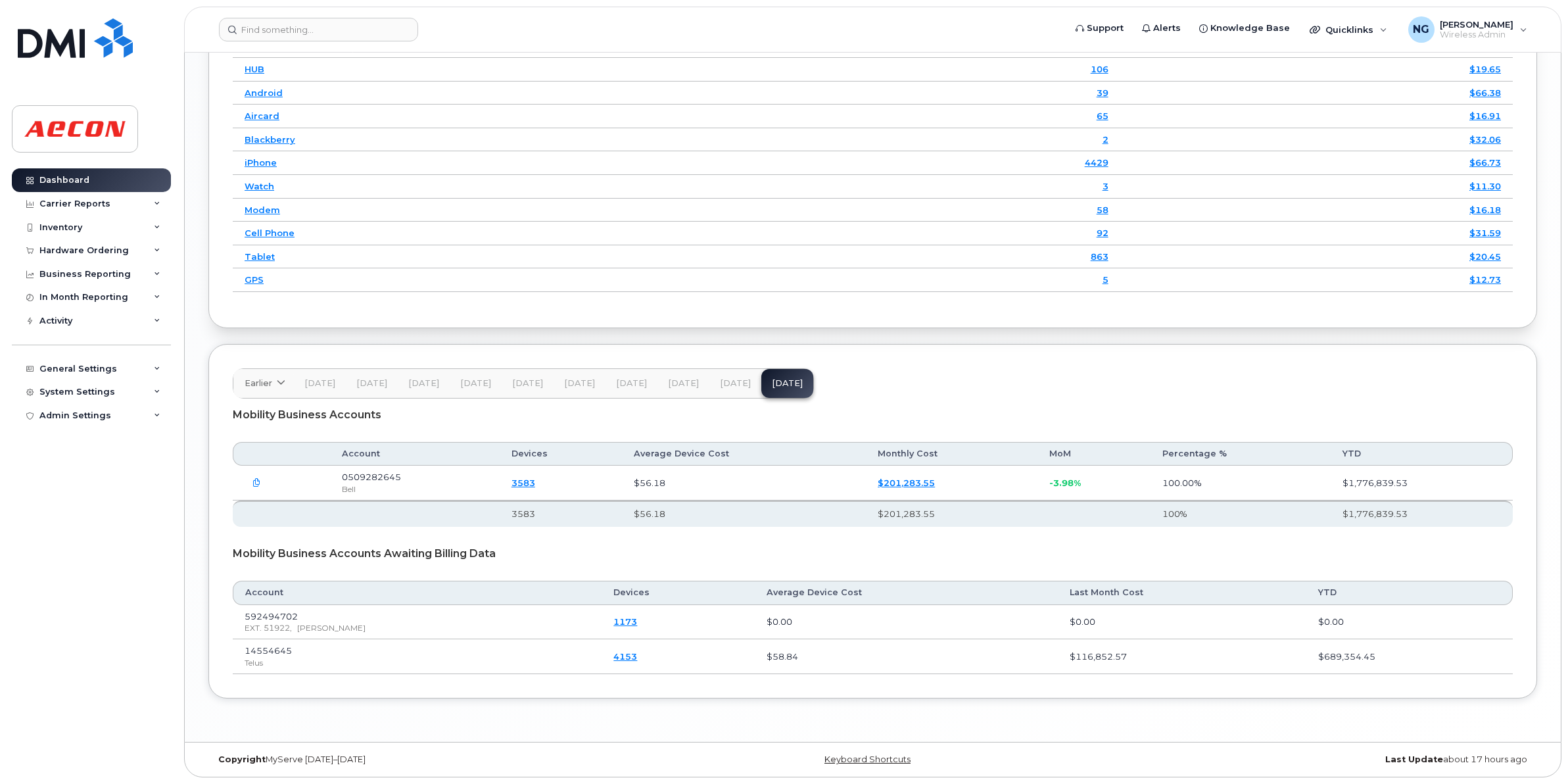
click at [730, 383] on span "Jul 25" at bounding box center [735, 382] width 31 height 10
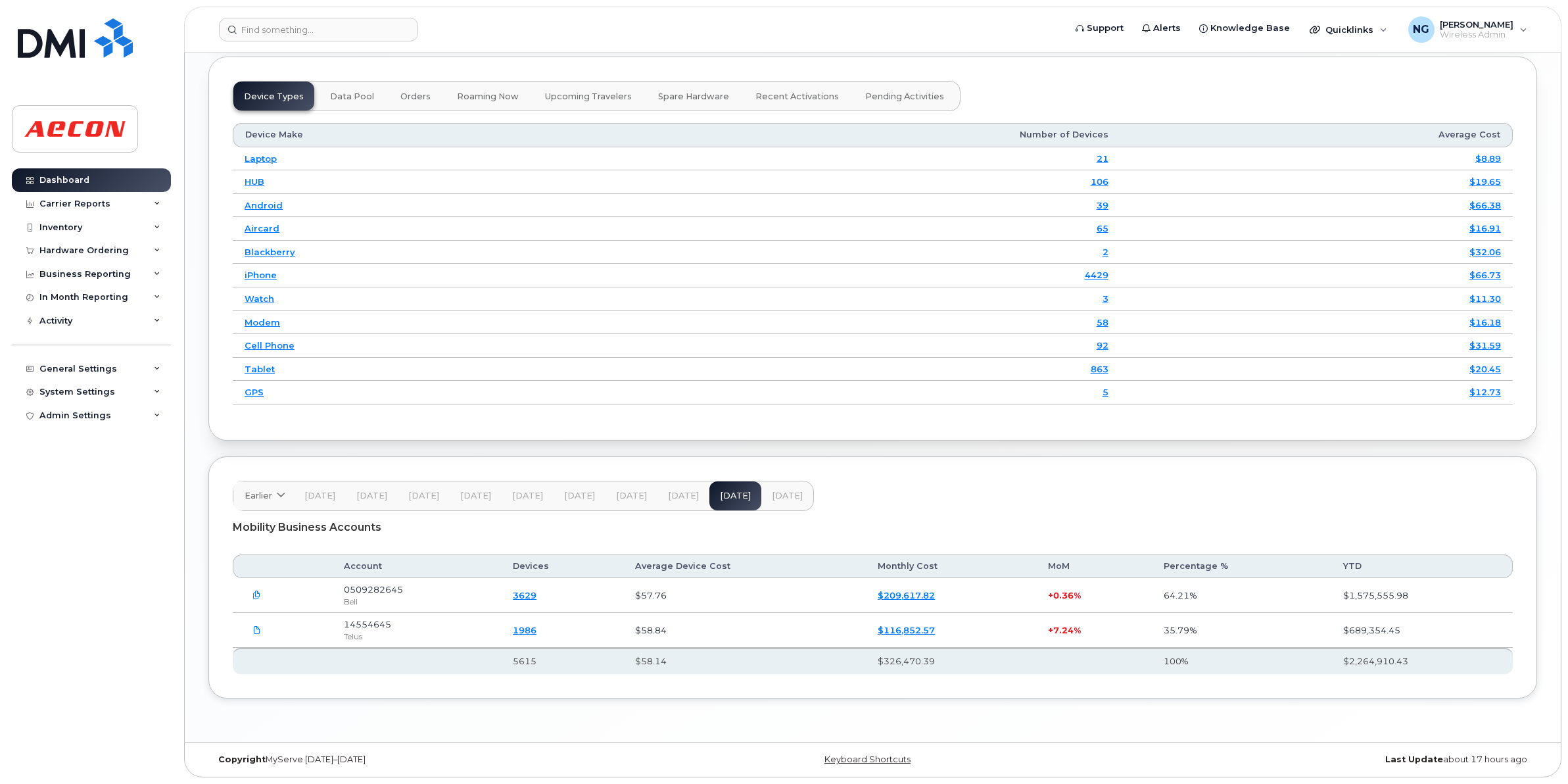
scroll to position [1581, 0]
click at [784, 497] on span "Aug 25" at bounding box center [787, 495] width 31 height 10
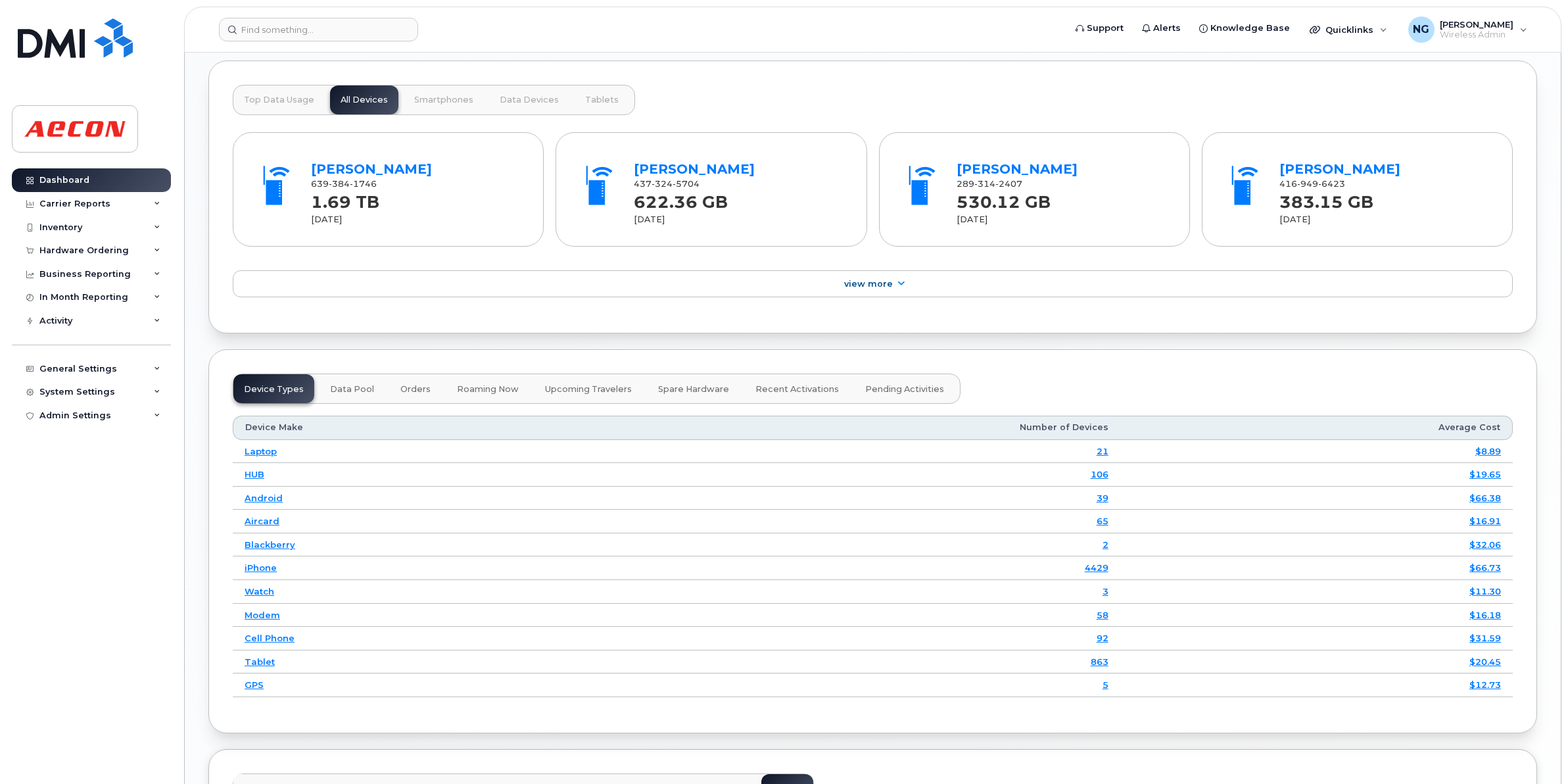
scroll to position [923, 0]
